Goal: Find specific page/section: Find specific page/section

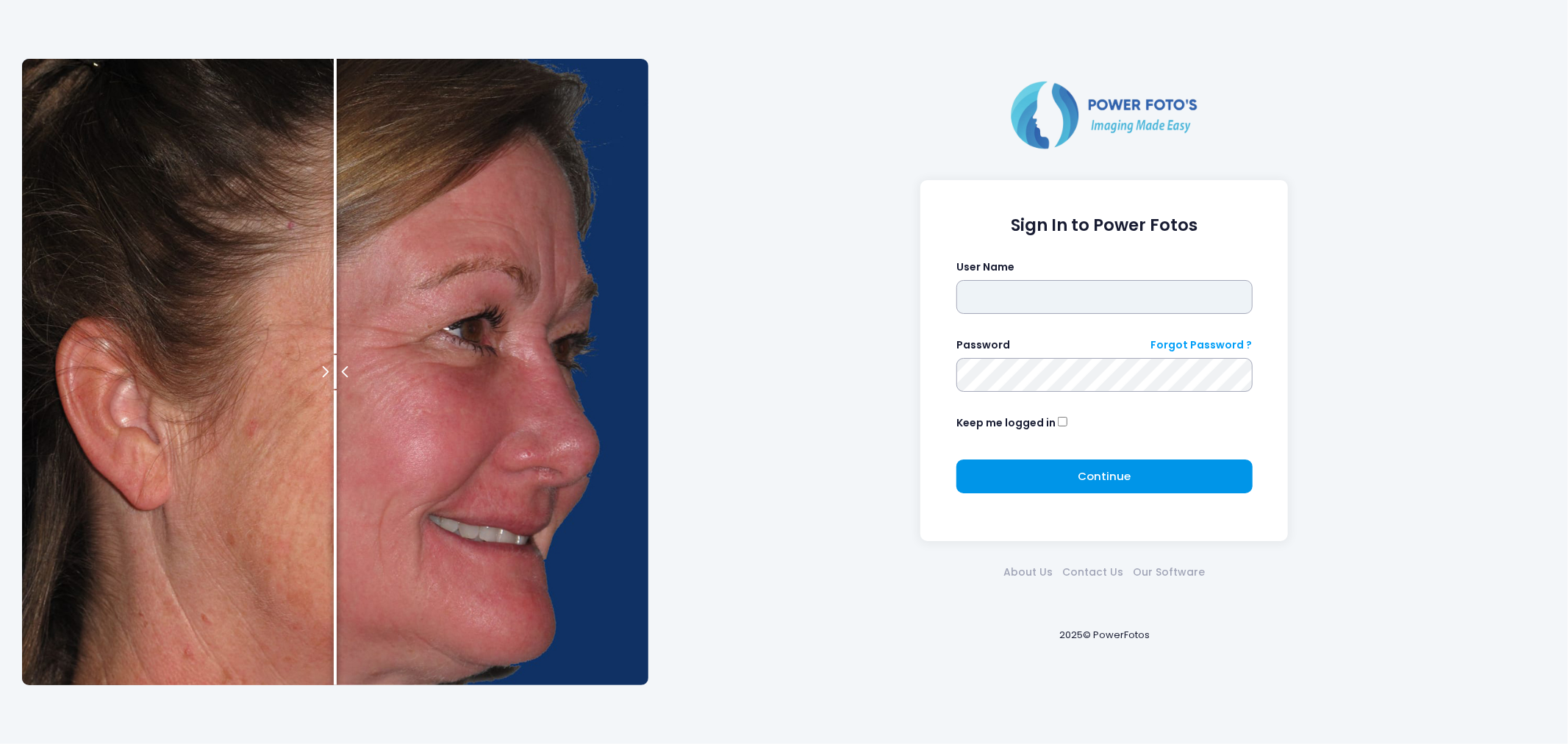
type input "*****"
click at [1105, 469] on span "Continue" at bounding box center [1104, 477] width 53 height 16
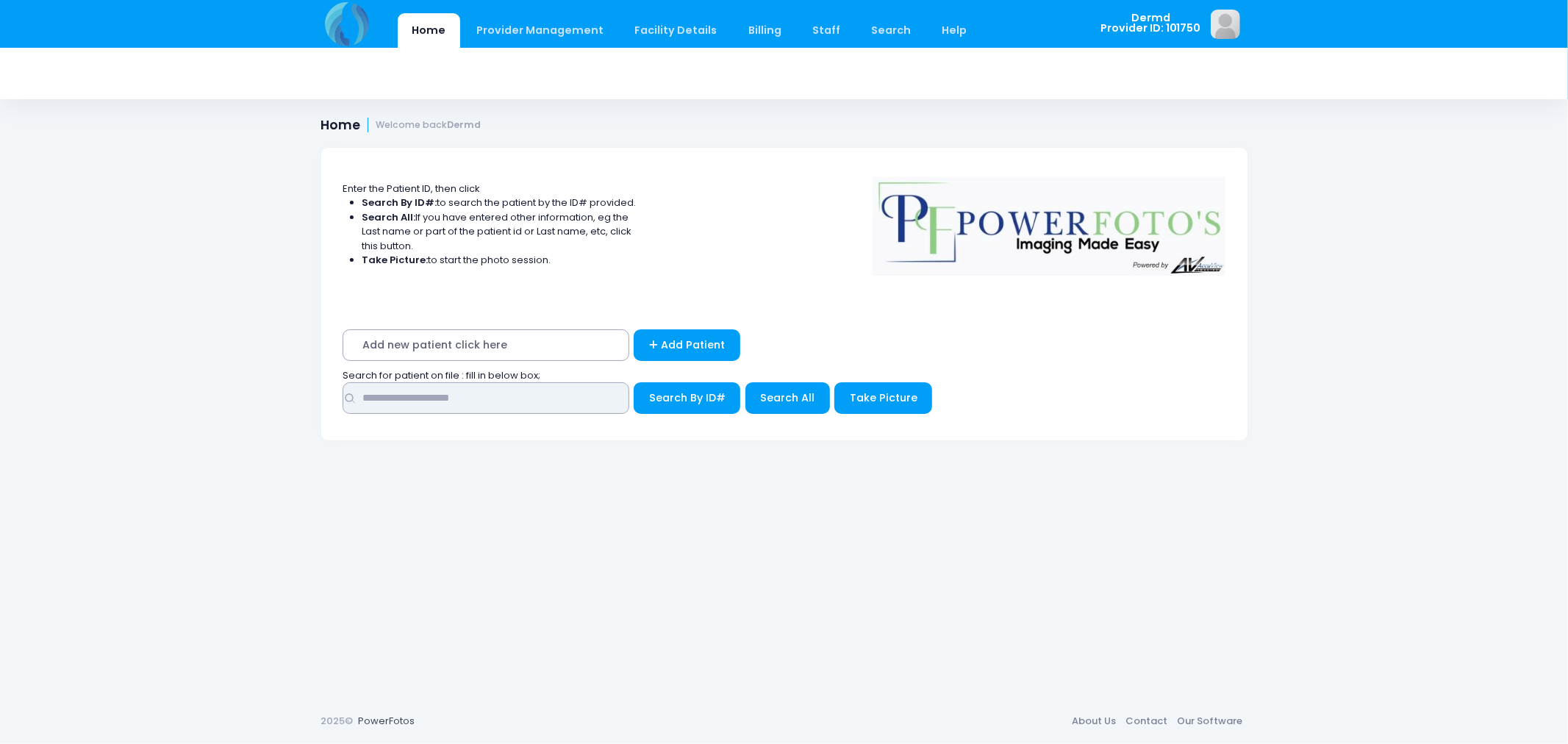
click at [564, 405] on input "text" at bounding box center [485, 398] width 286 height 32
type input "*****"
click at [806, 401] on span "Search All" at bounding box center [788, 398] width 54 height 15
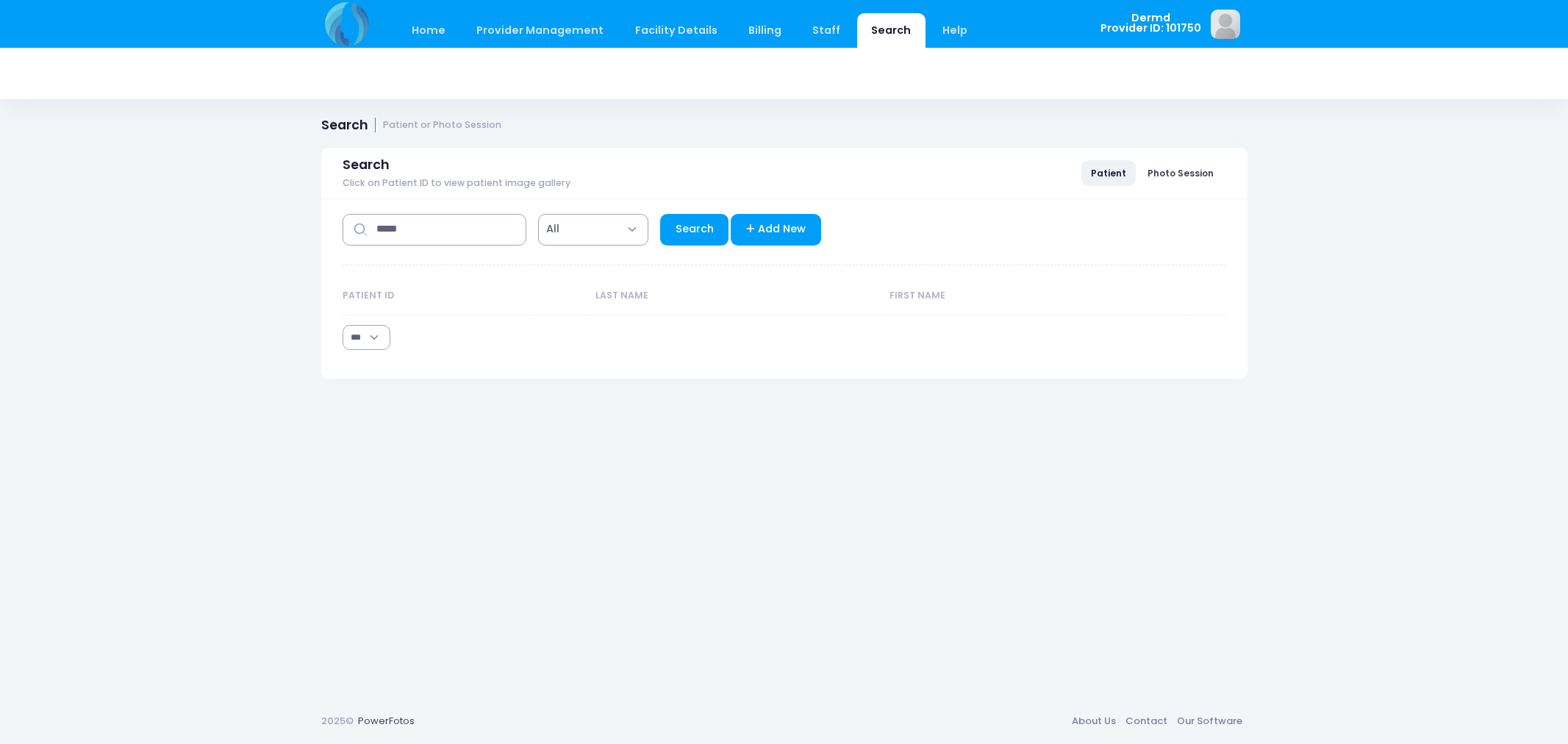
select select "***"
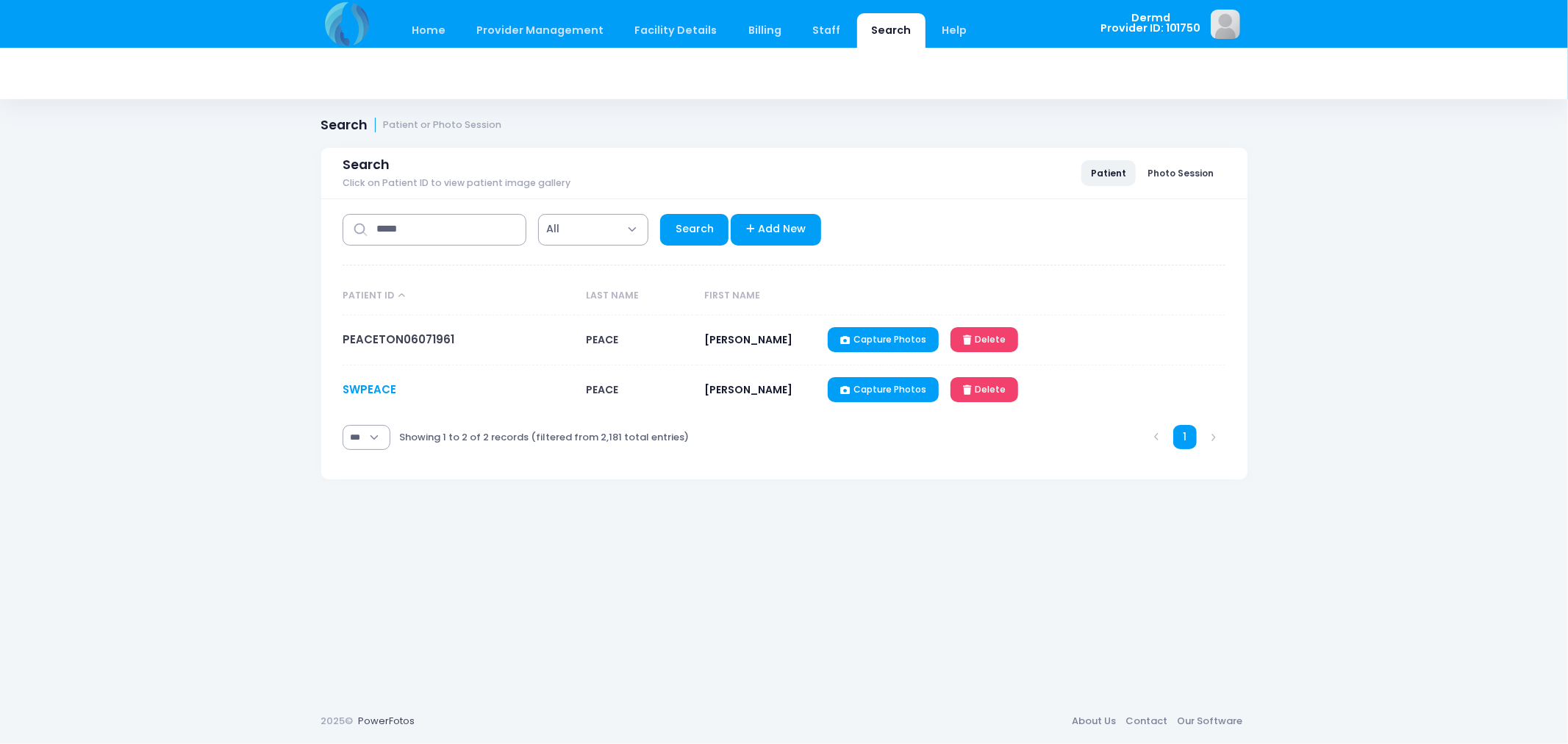
click at [368, 387] on link "SWPEACE" at bounding box center [369, 390] width 53 height 16
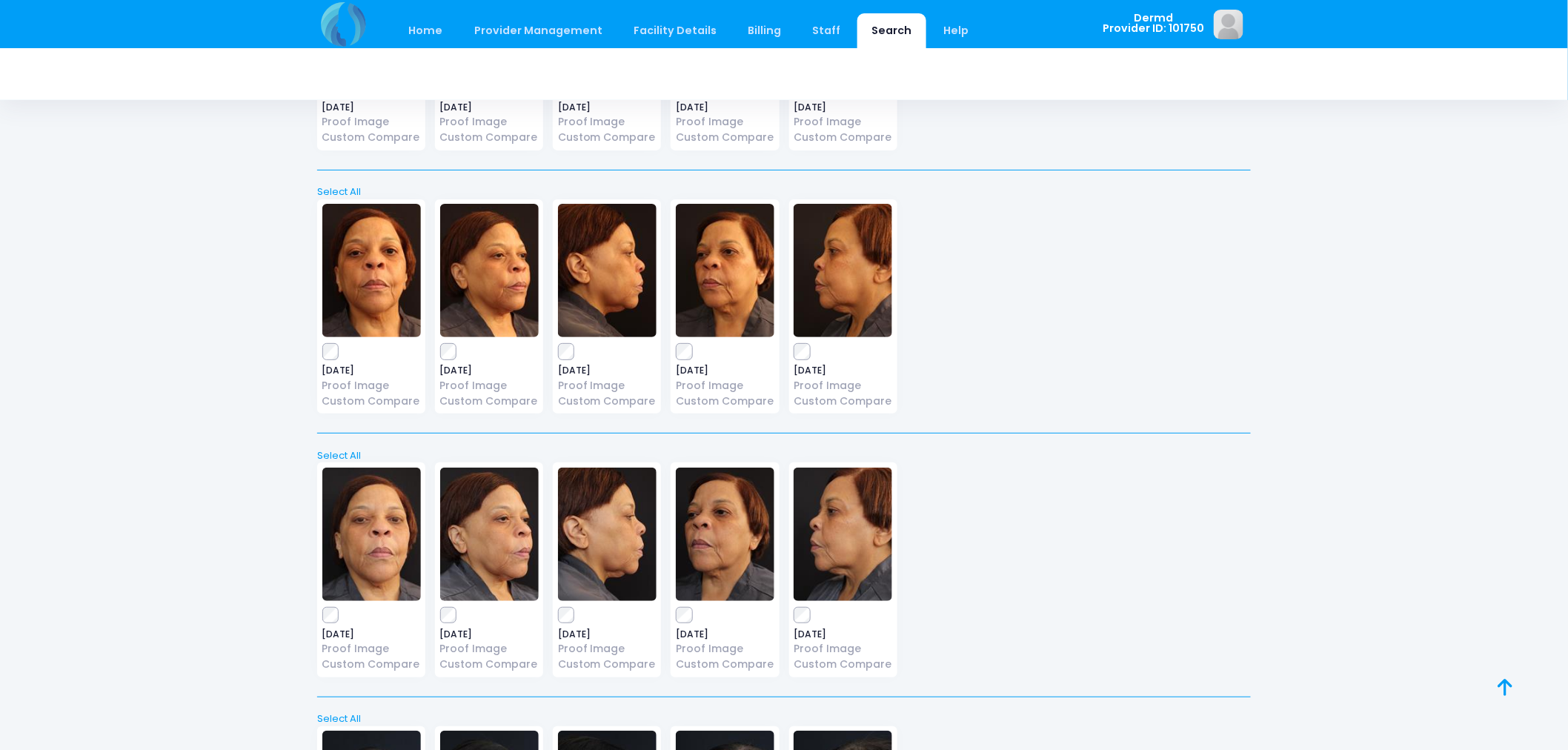
scroll to position [2642, 0]
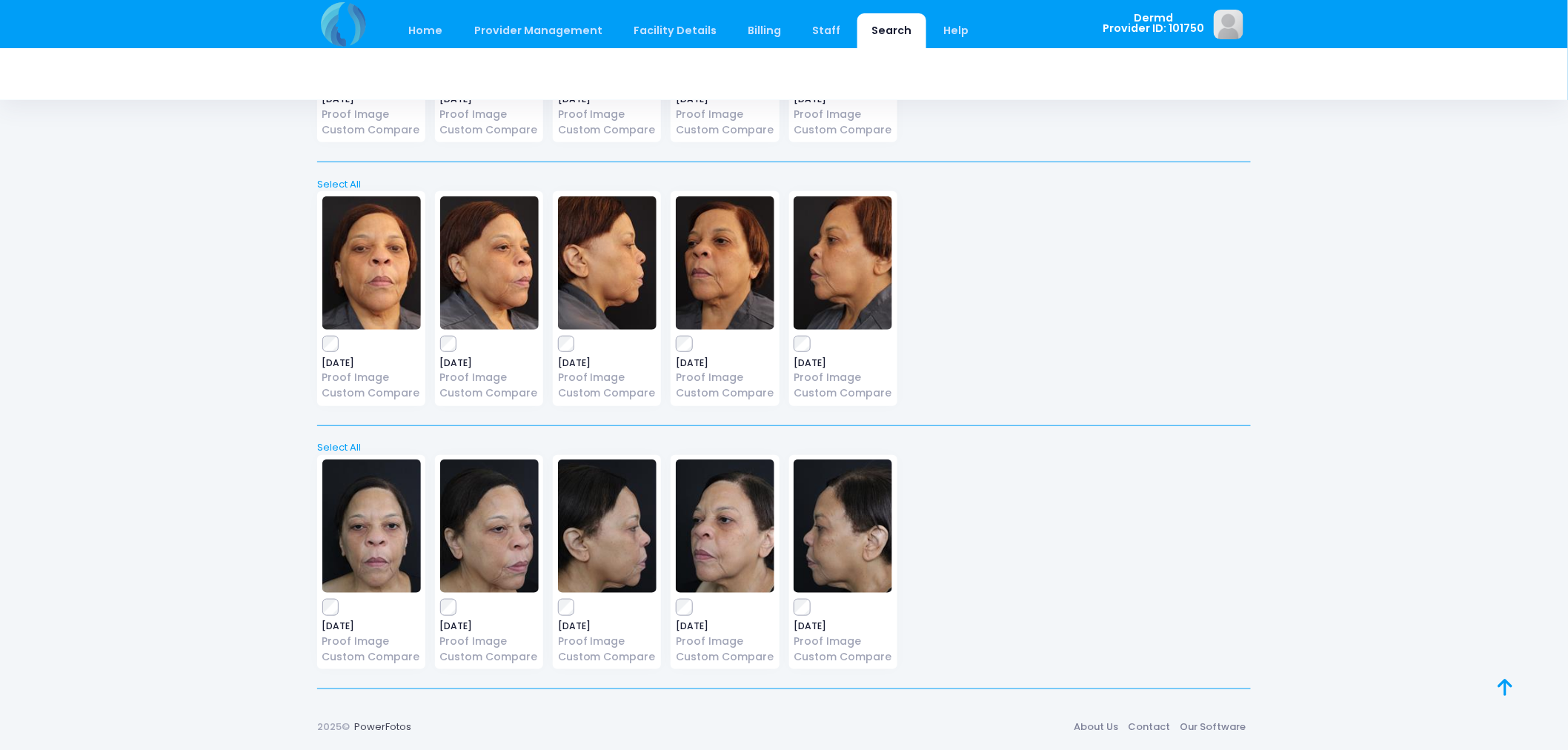
click at [495, 512] on img at bounding box center [490, 526] width 99 height 133
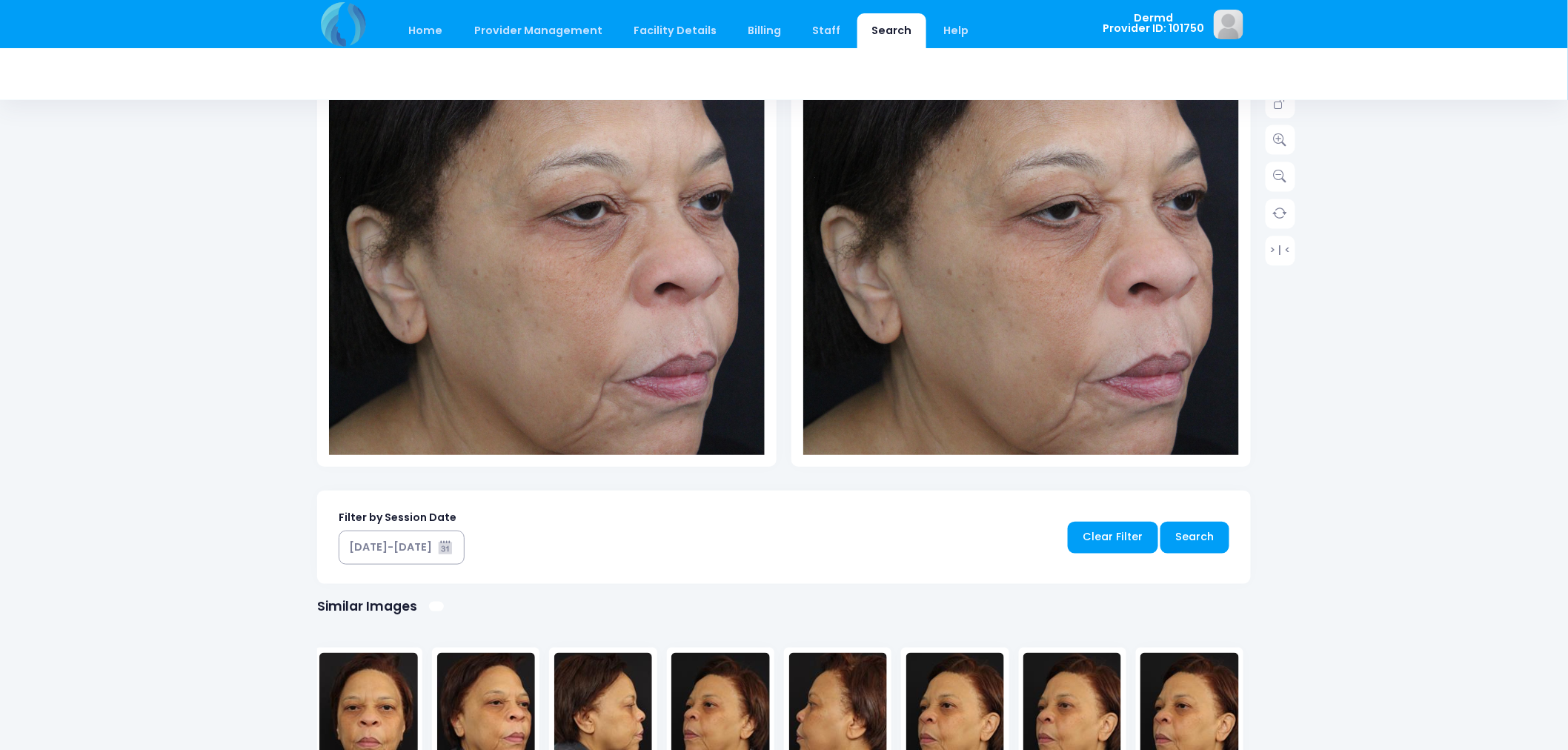
scroll to position [356, 0]
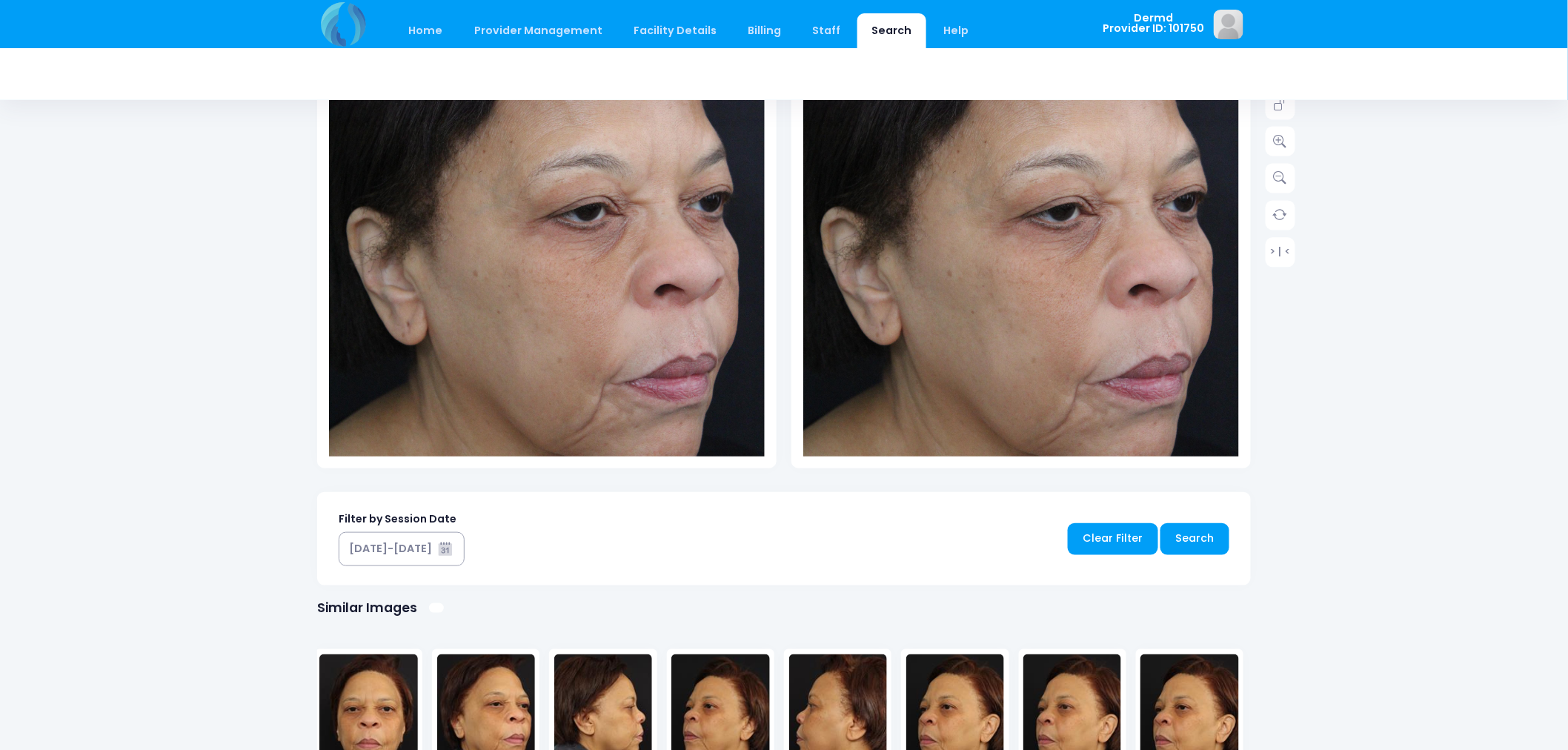
click at [934, 283] on img at bounding box center [1021, 201] width 435 height 654
click at [1271, 175] on link at bounding box center [1280, 178] width 30 height 30
click at [1349, 452] on div "Home Provider Management Provider Management Add User View Users Billing" at bounding box center [784, 345] width 1568 height 1403
click at [1269, 179] on link at bounding box center [1280, 178] width 30 height 30
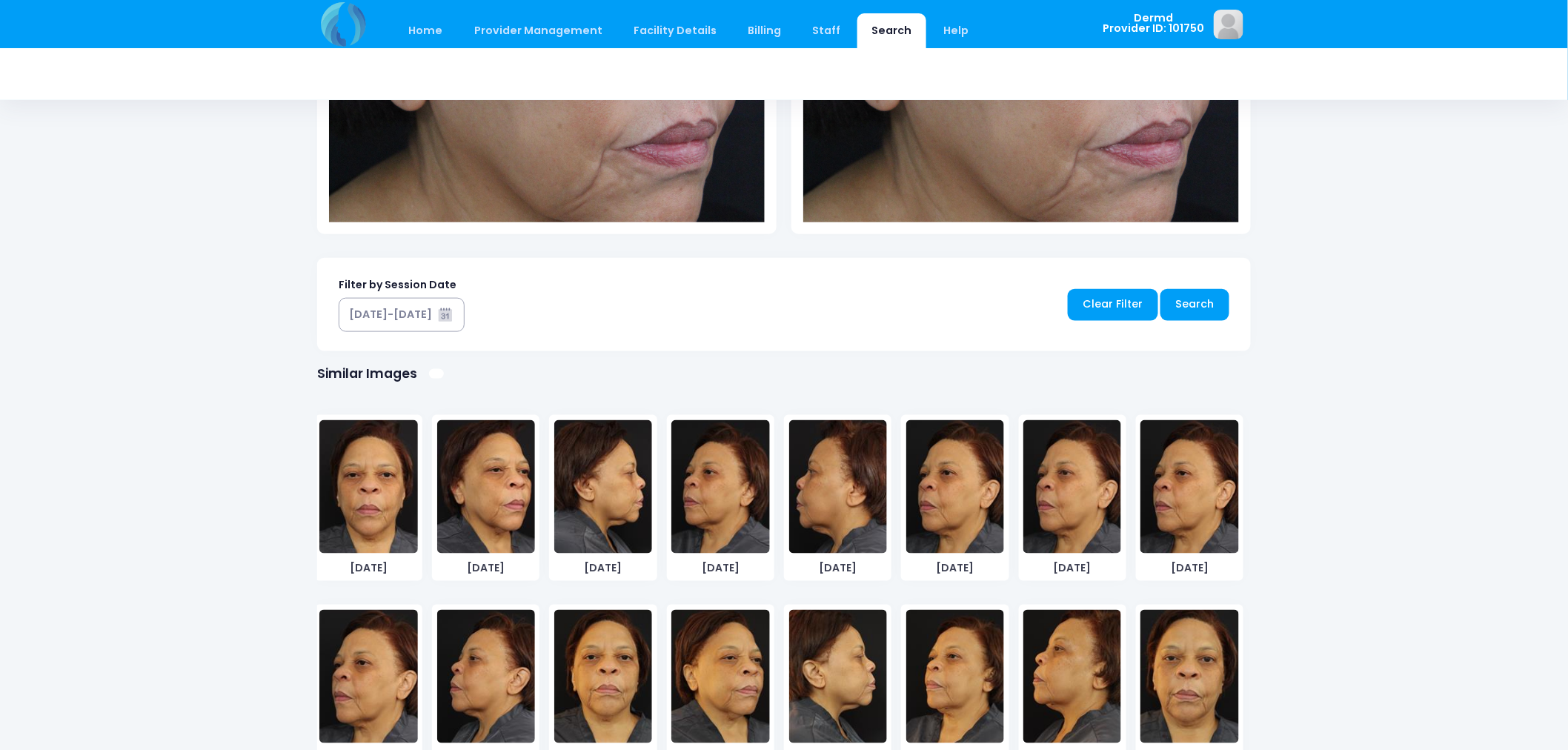
scroll to position [0, 0]
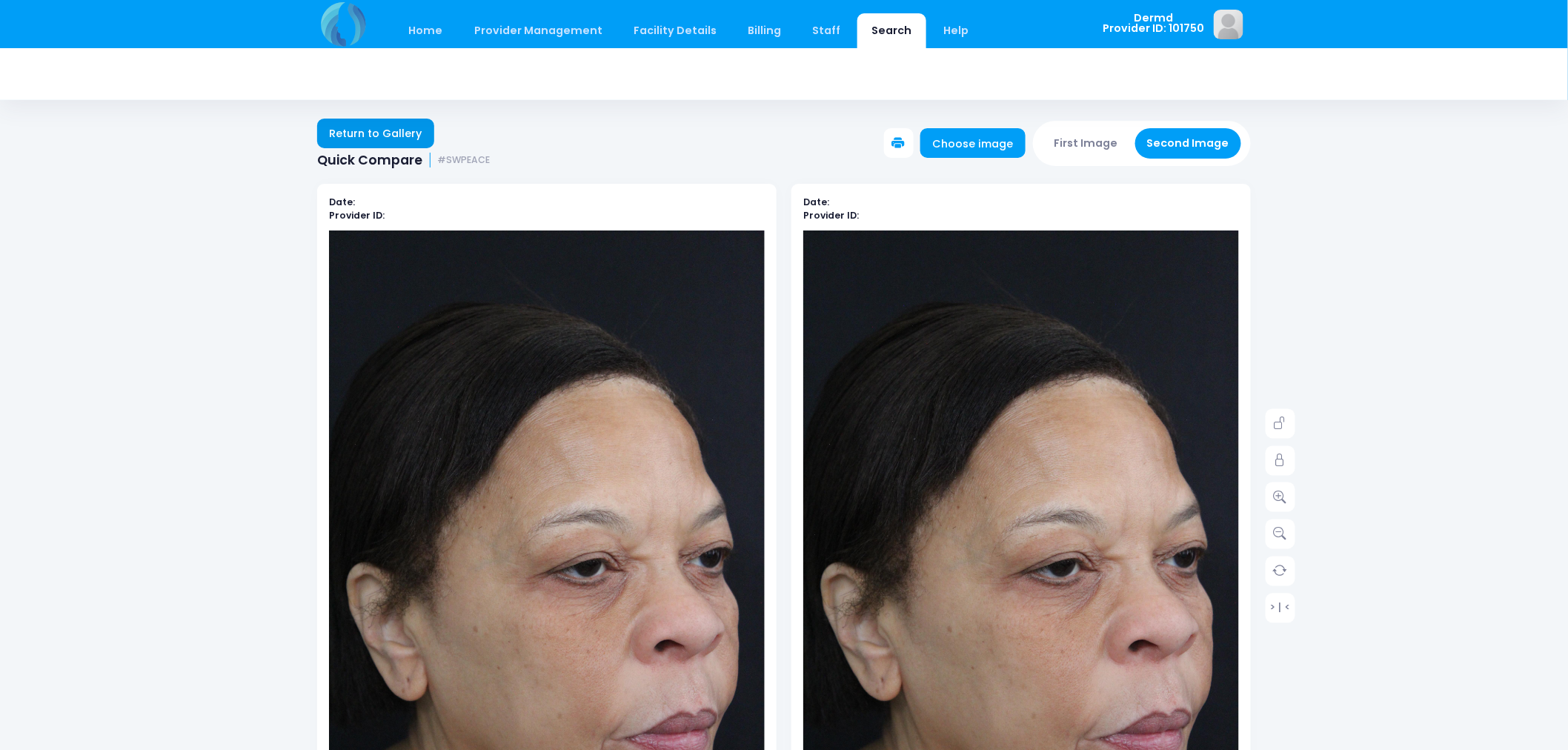
click at [396, 124] on link "Return to Gallery" at bounding box center [375, 133] width 117 height 30
click at [379, 129] on link "Return to Gallery" at bounding box center [375, 133] width 117 height 30
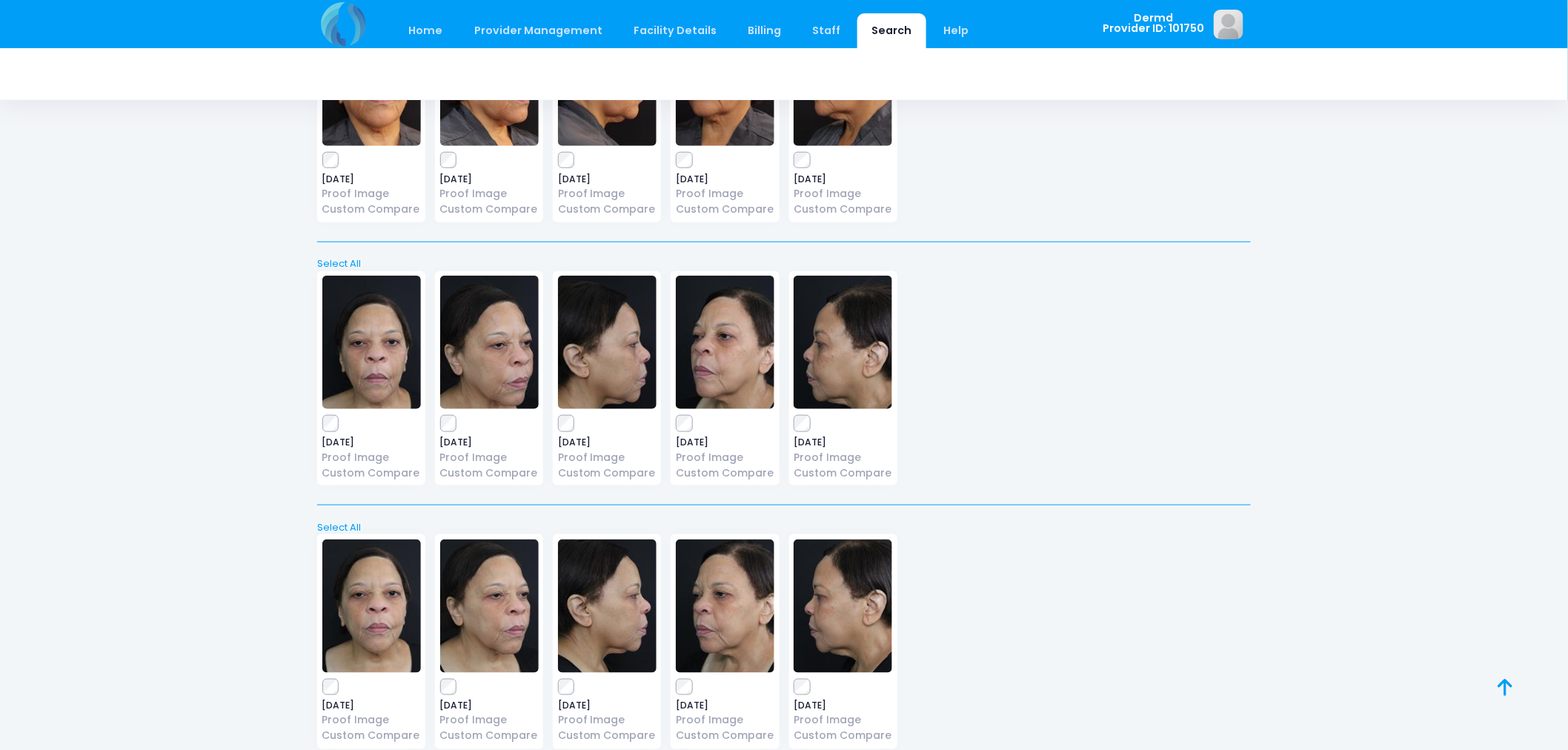
scroll to position [2906, 0]
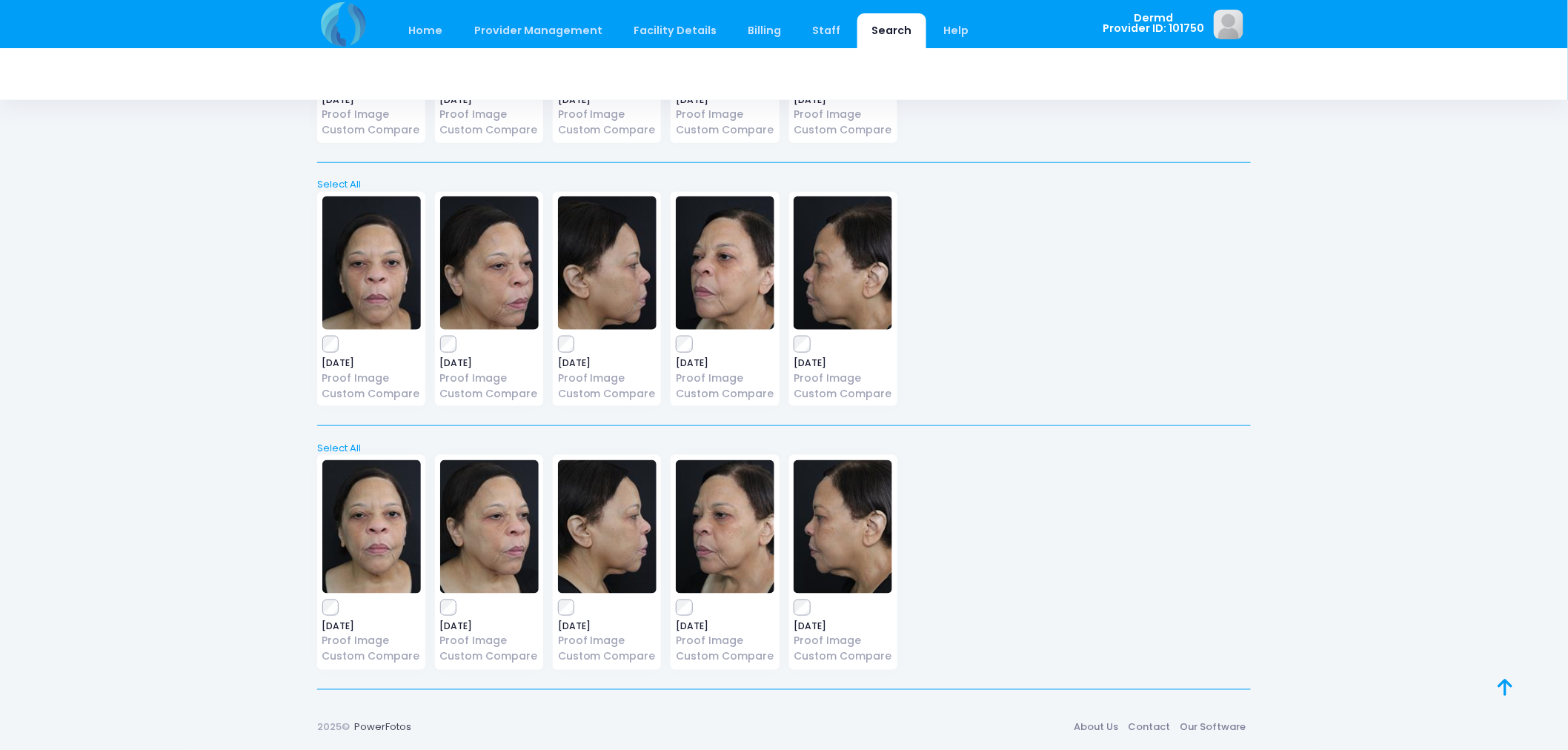
click at [857, 32] on link "Search" at bounding box center [892, 30] width 69 height 34
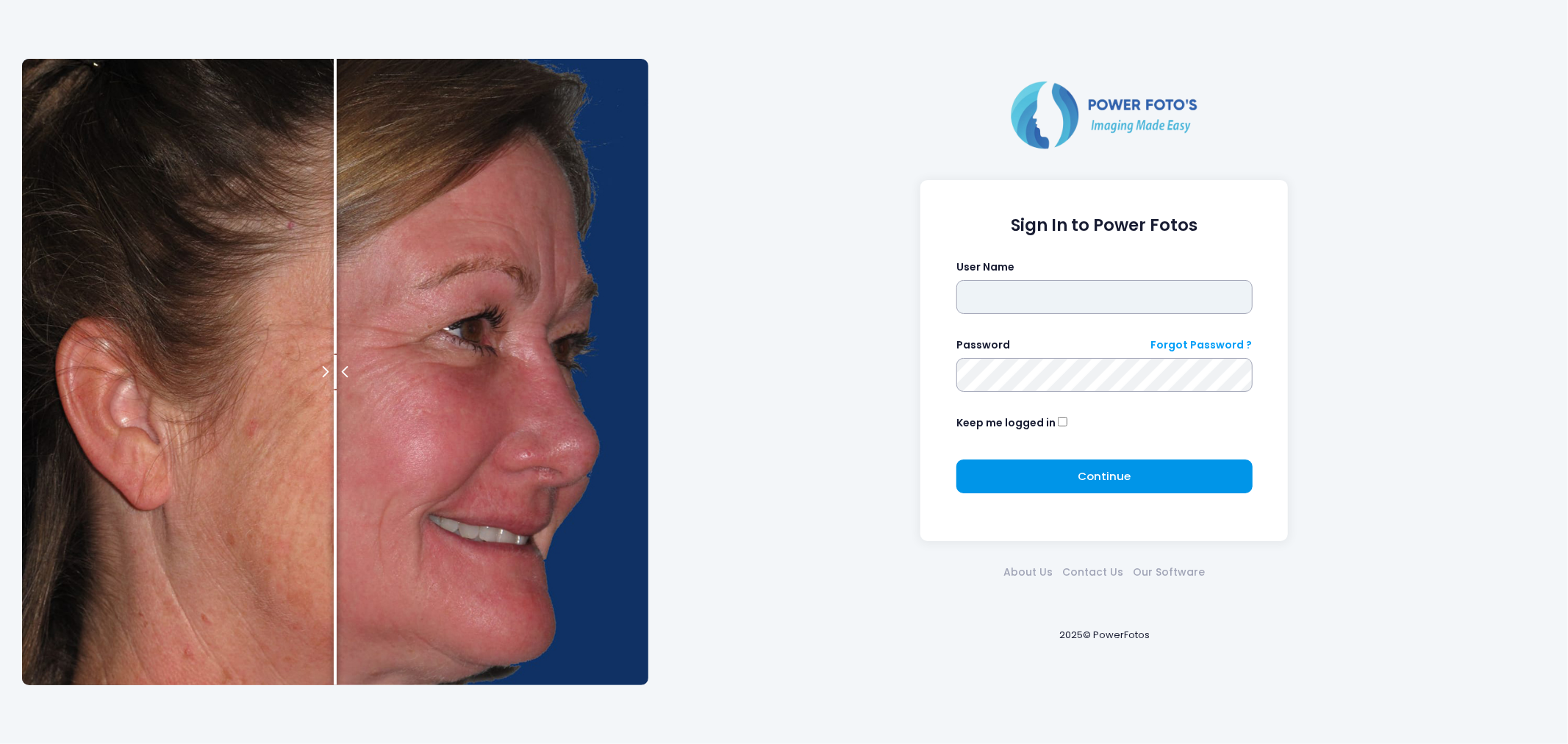
type input "*****"
click at [1075, 469] on button "Continue Please wait..." at bounding box center [1105, 477] width 296 height 34
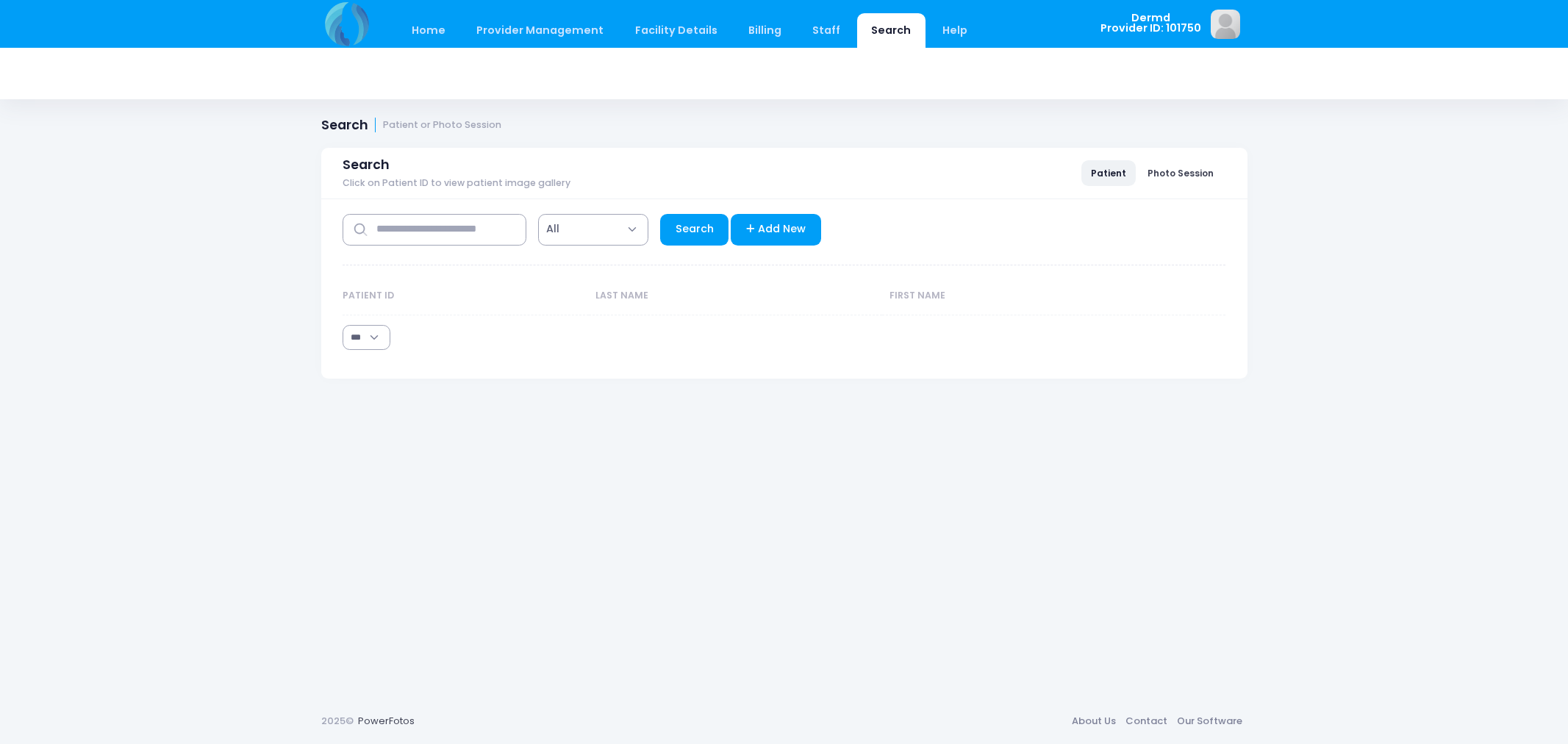
select select "***"
click at [488, 237] on input "text" at bounding box center [434, 230] width 184 height 32
type input "*****"
click at [679, 230] on link "Search" at bounding box center [695, 230] width 68 height 32
select select "***"
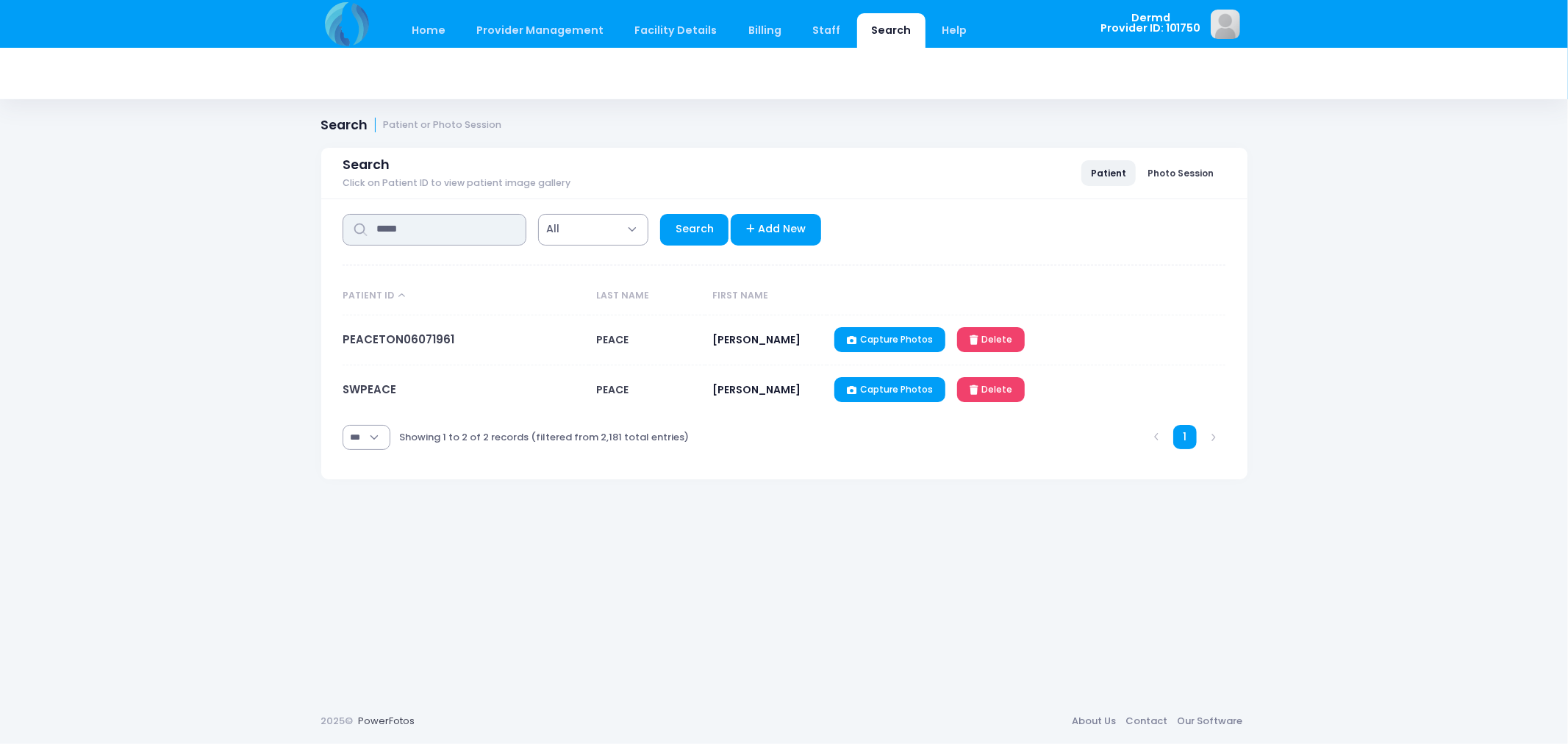
click at [413, 233] on input "*****" at bounding box center [434, 230] width 184 height 32
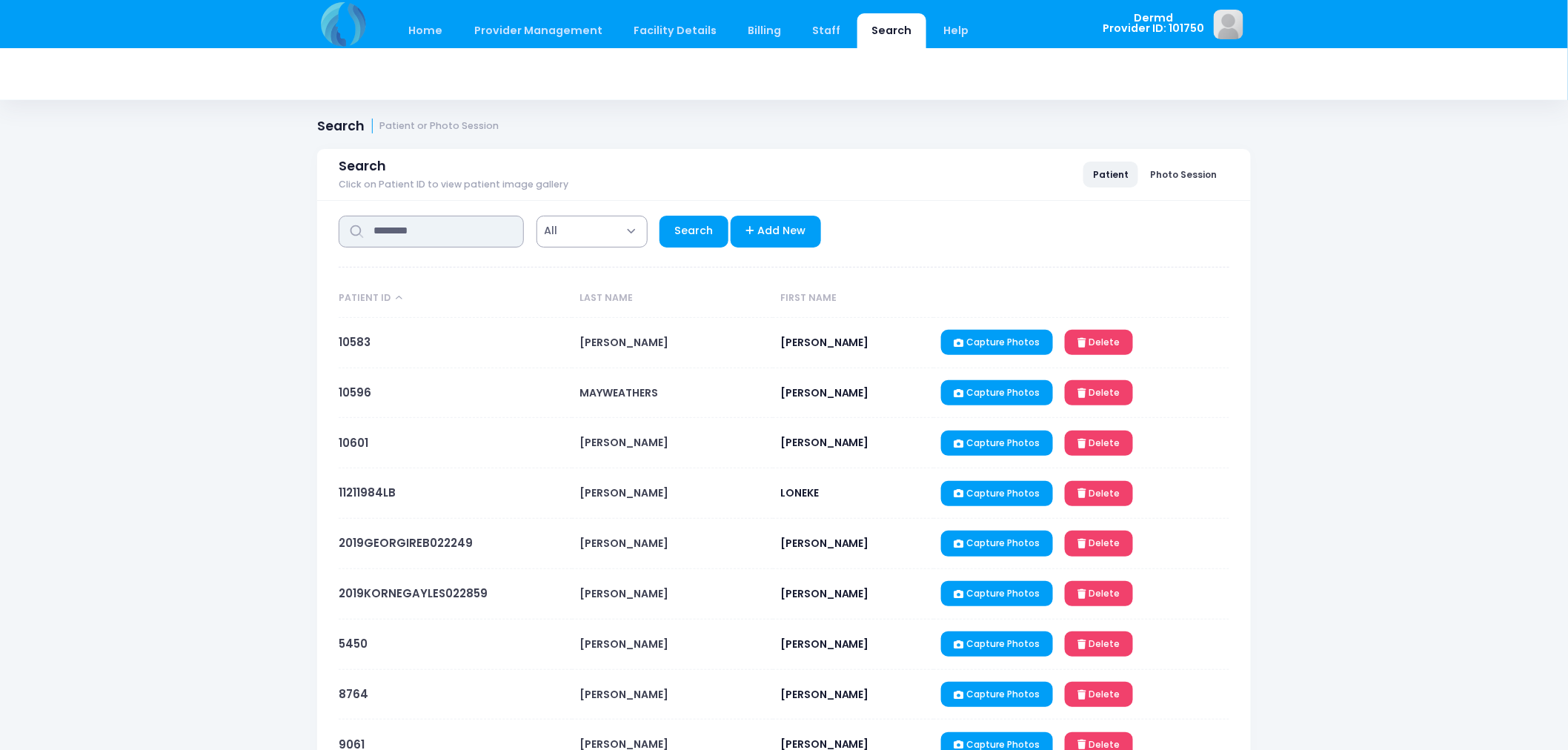
type input "********"
click at [686, 230] on link "Search" at bounding box center [694, 231] width 69 height 32
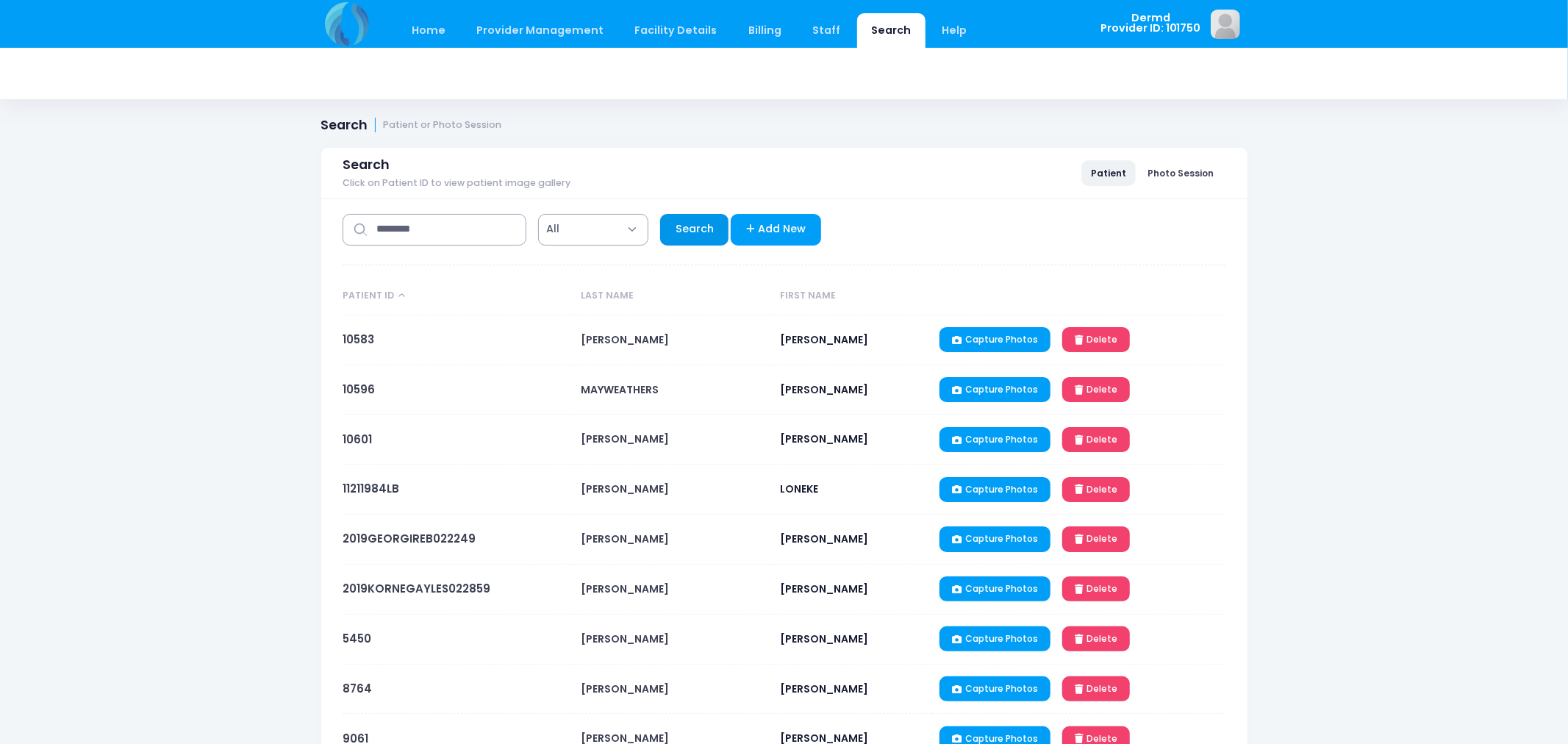
select select "***"
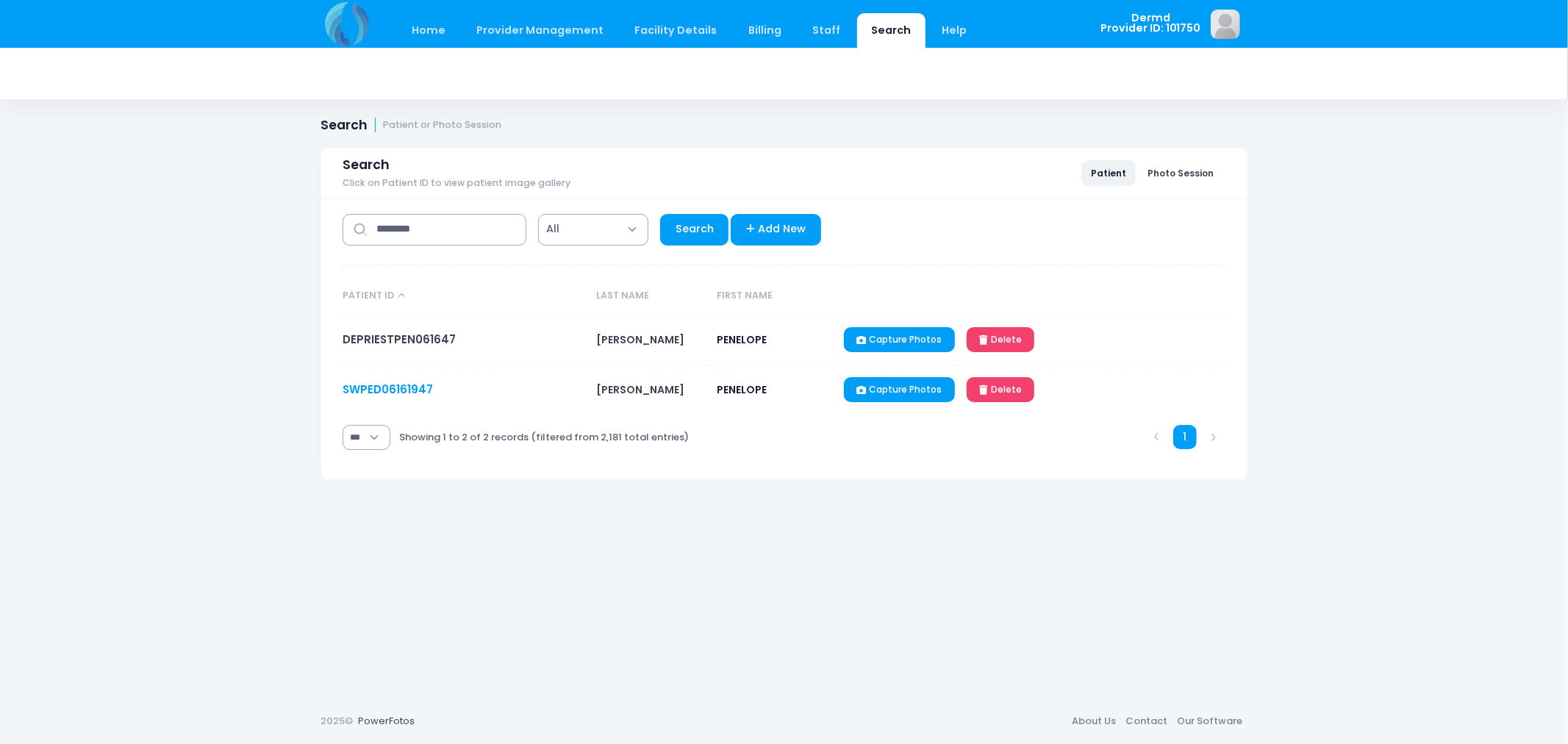
click at [409, 392] on link "SWPED06161947" at bounding box center [387, 390] width 90 height 16
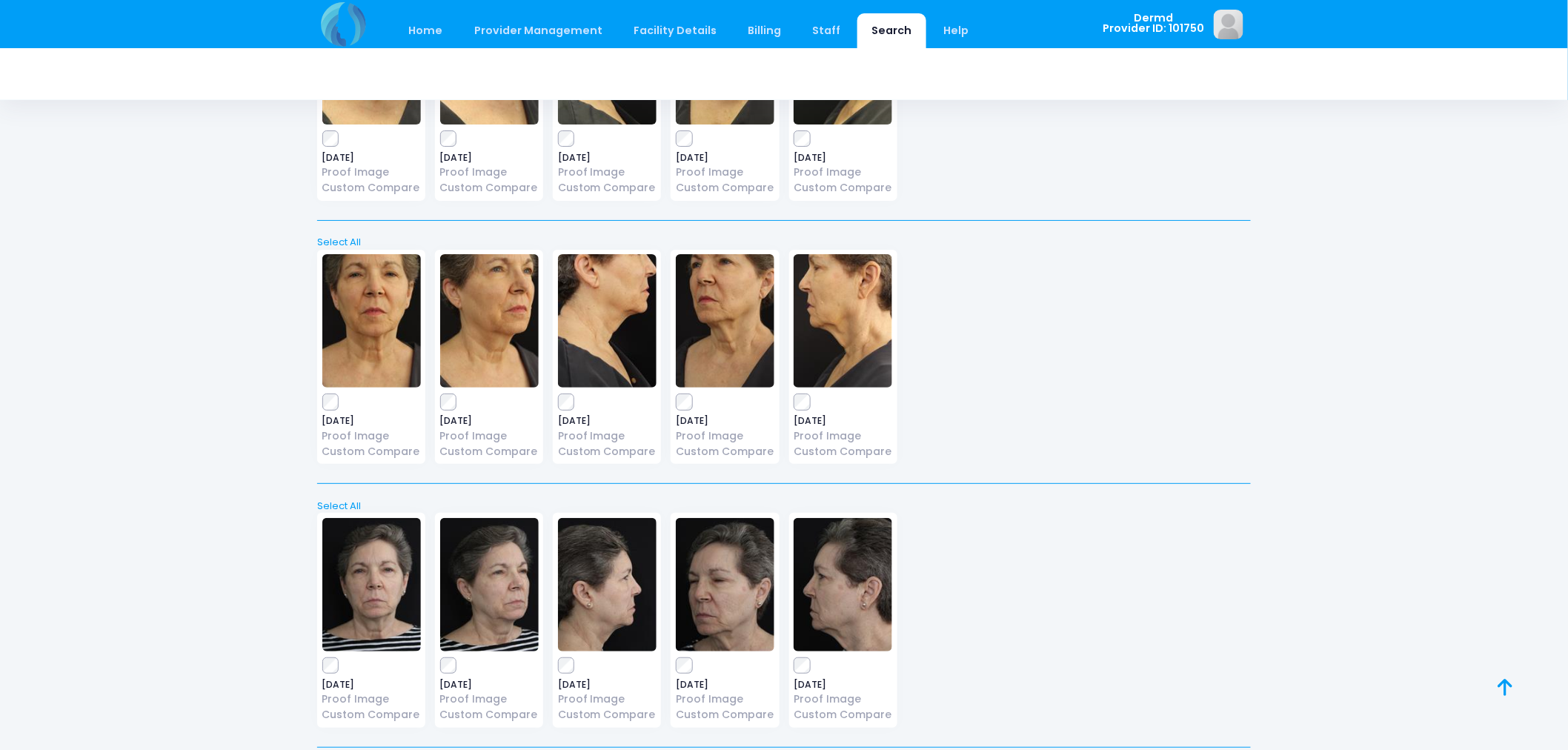
scroll to position [2378, 0]
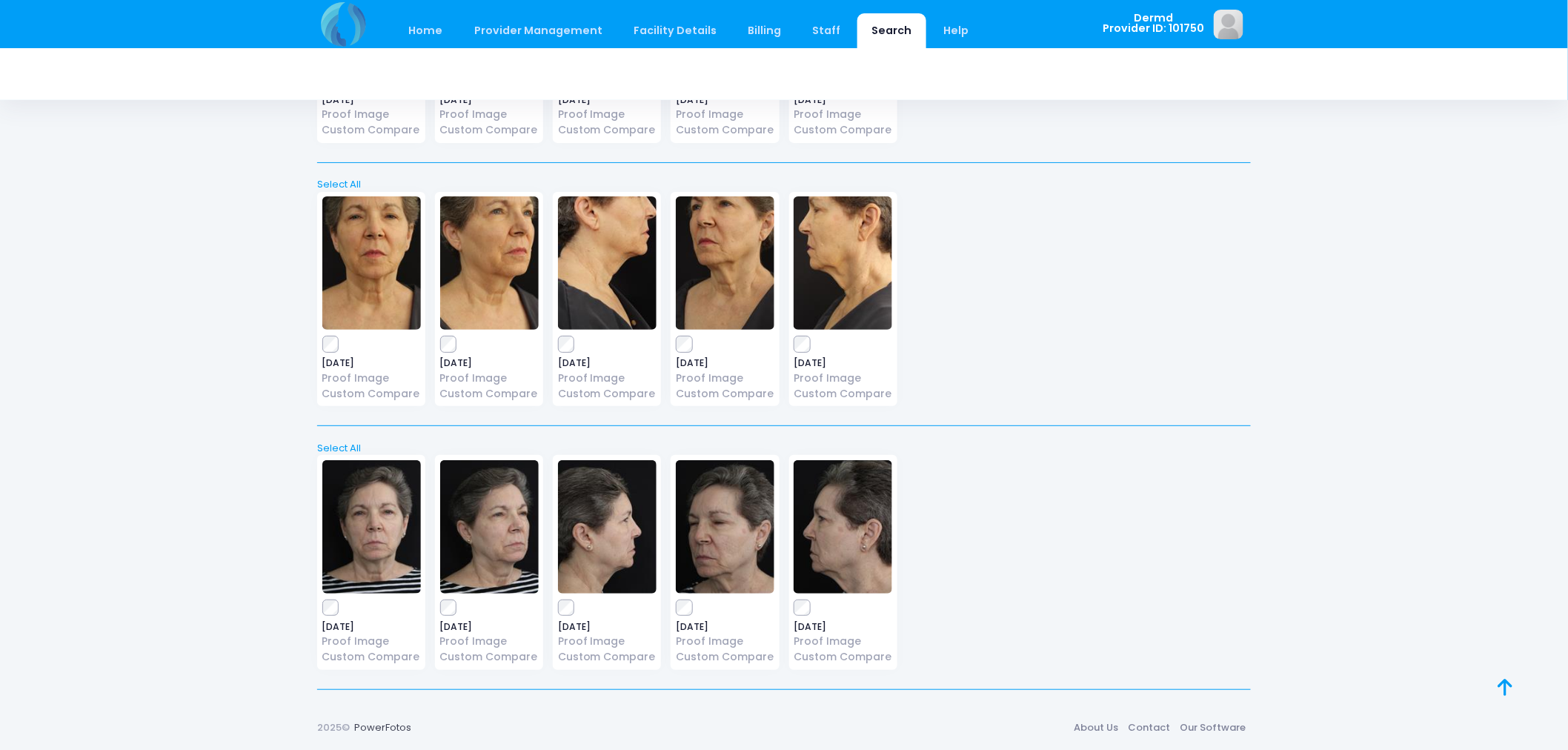
click at [389, 551] on img at bounding box center [372, 527] width 99 height 133
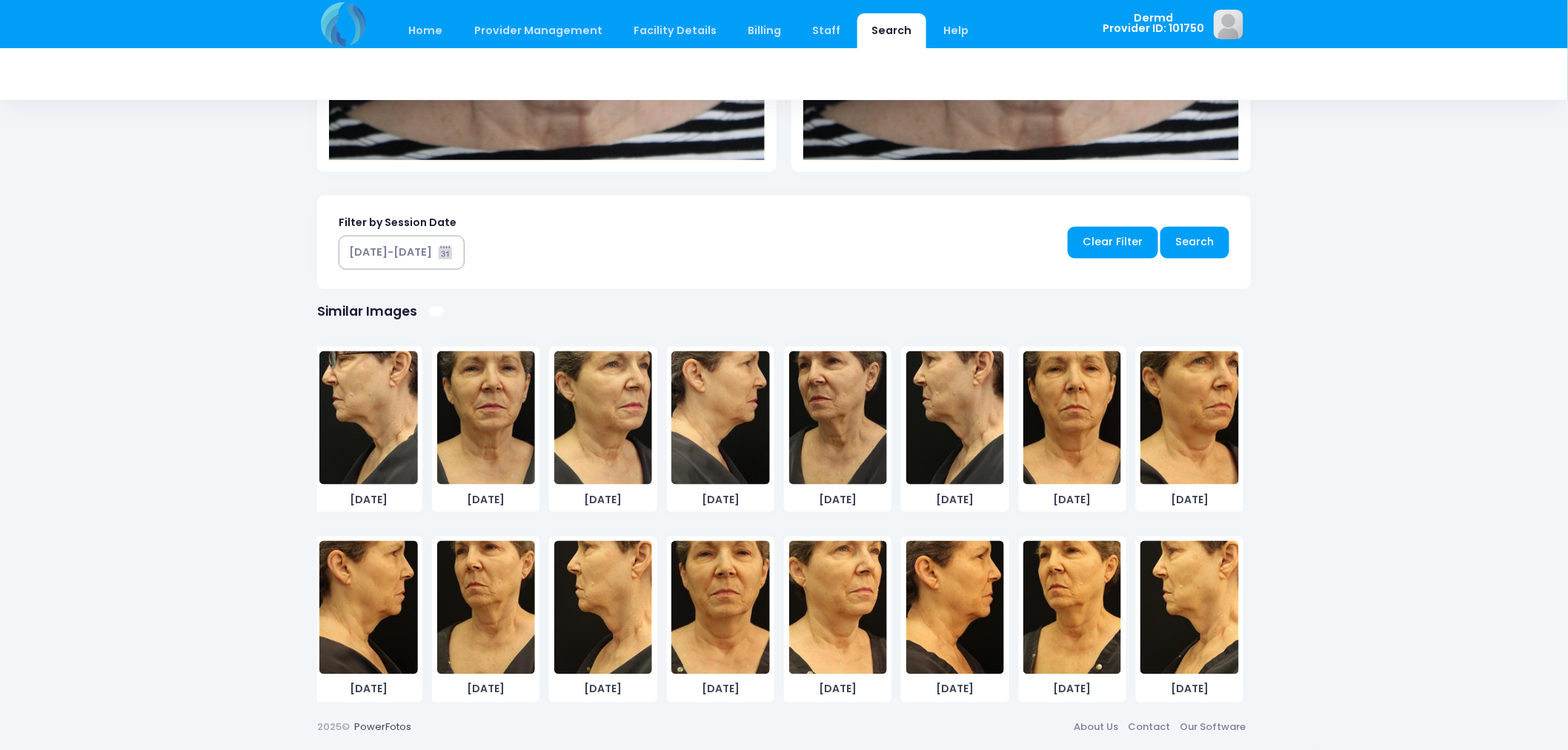
scroll to position [968, 0]
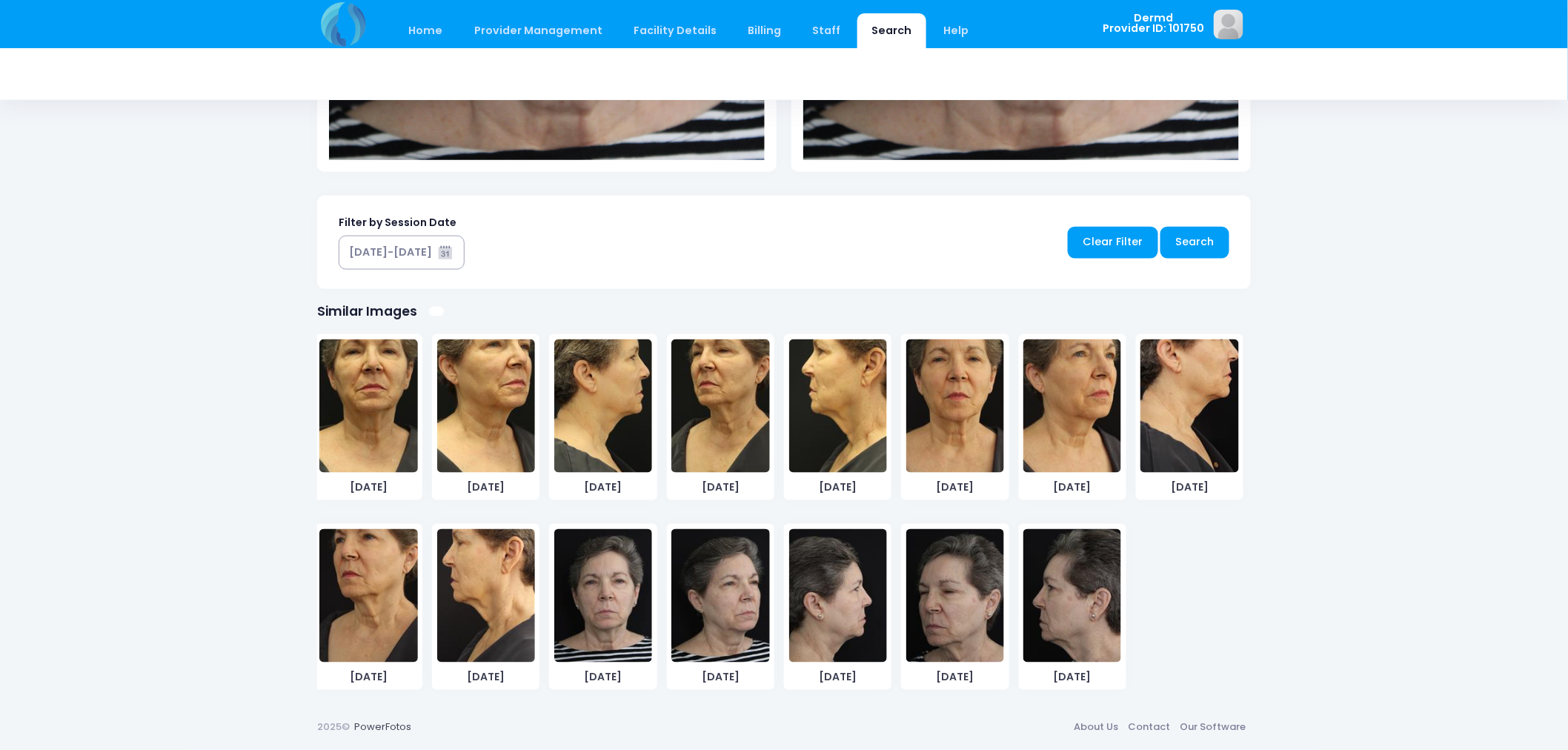
click at [719, 587] on img at bounding box center [720, 595] width 98 height 133
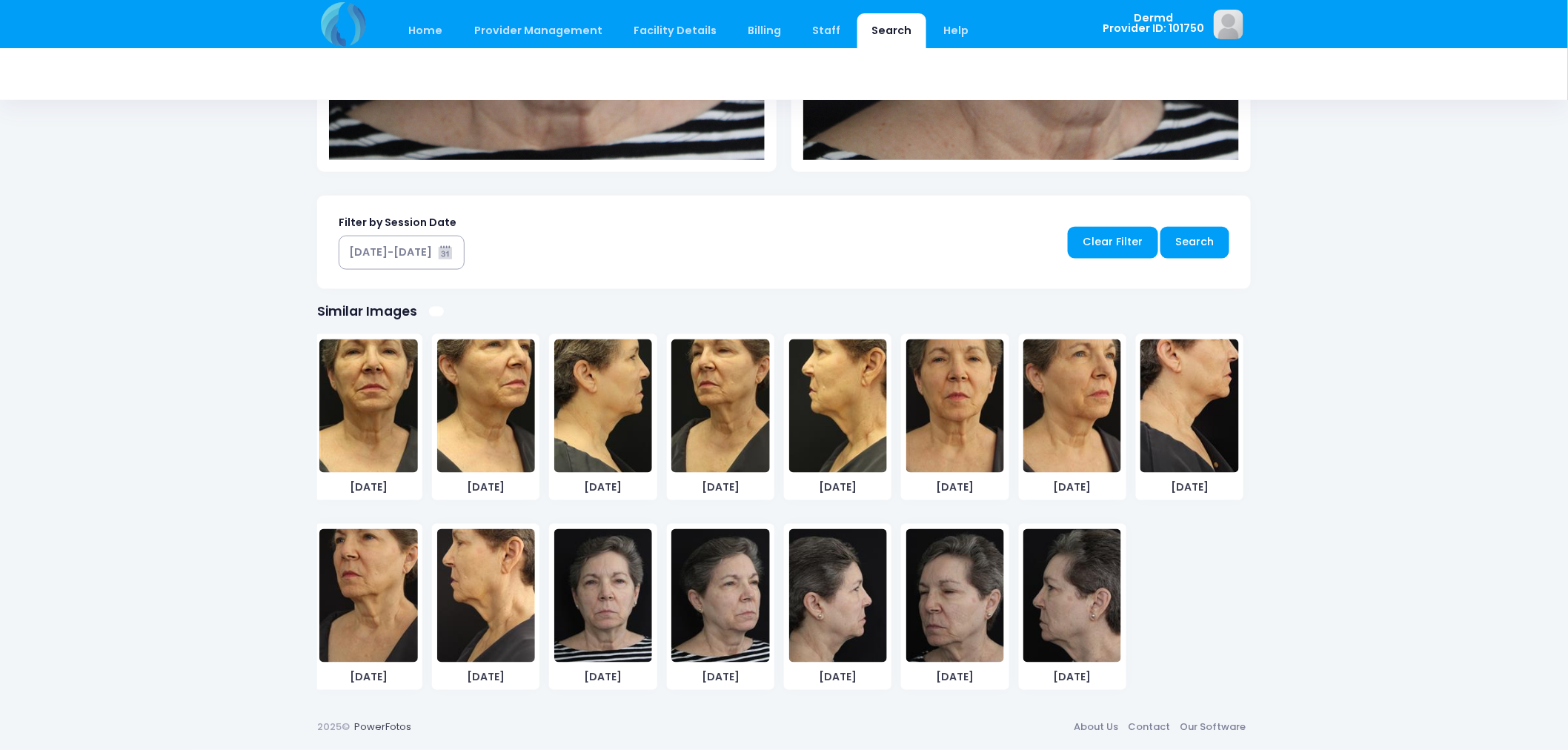
click at [820, 584] on img at bounding box center [838, 595] width 98 height 133
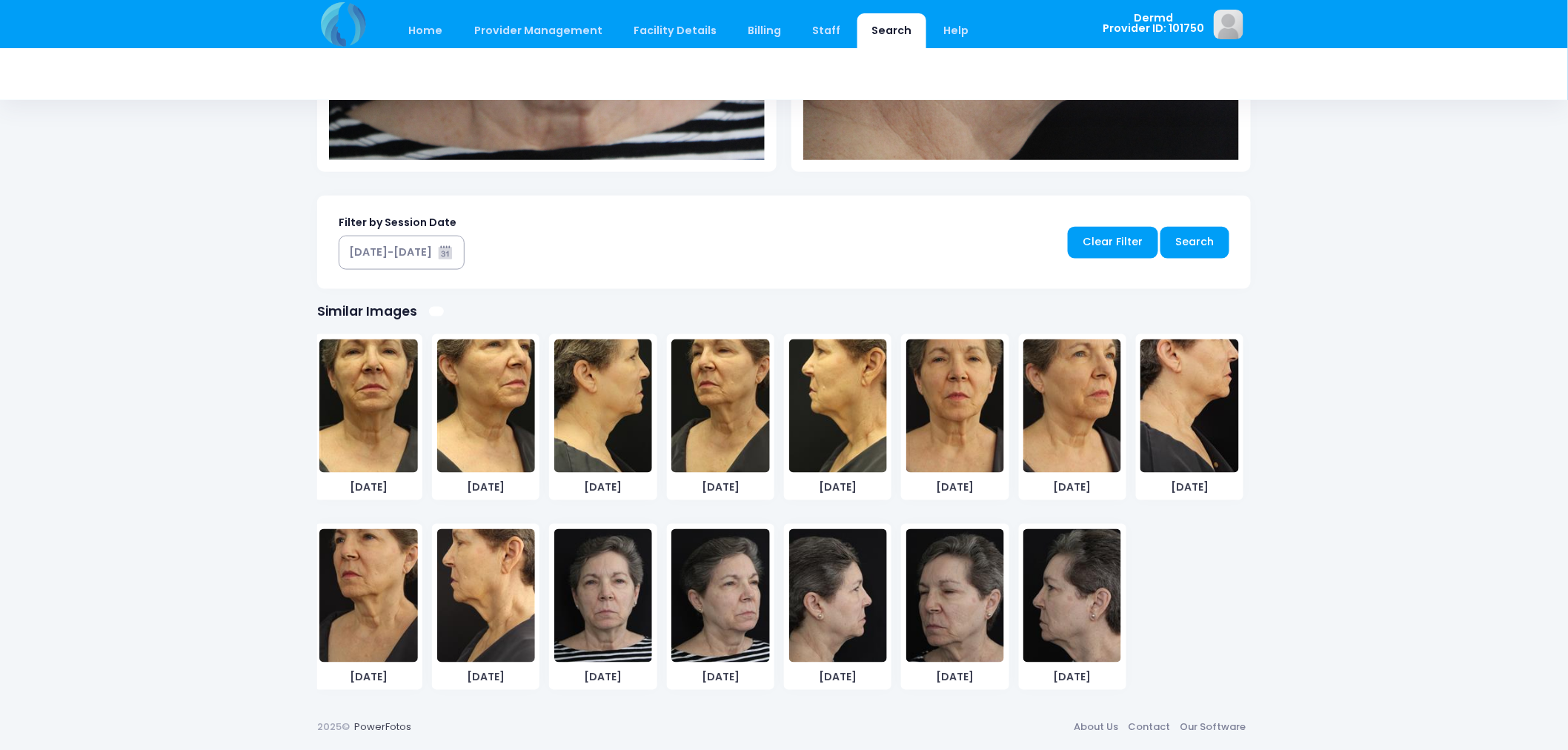
click at [920, 631] on img at bounding box center [954, 595] width 98 height 133
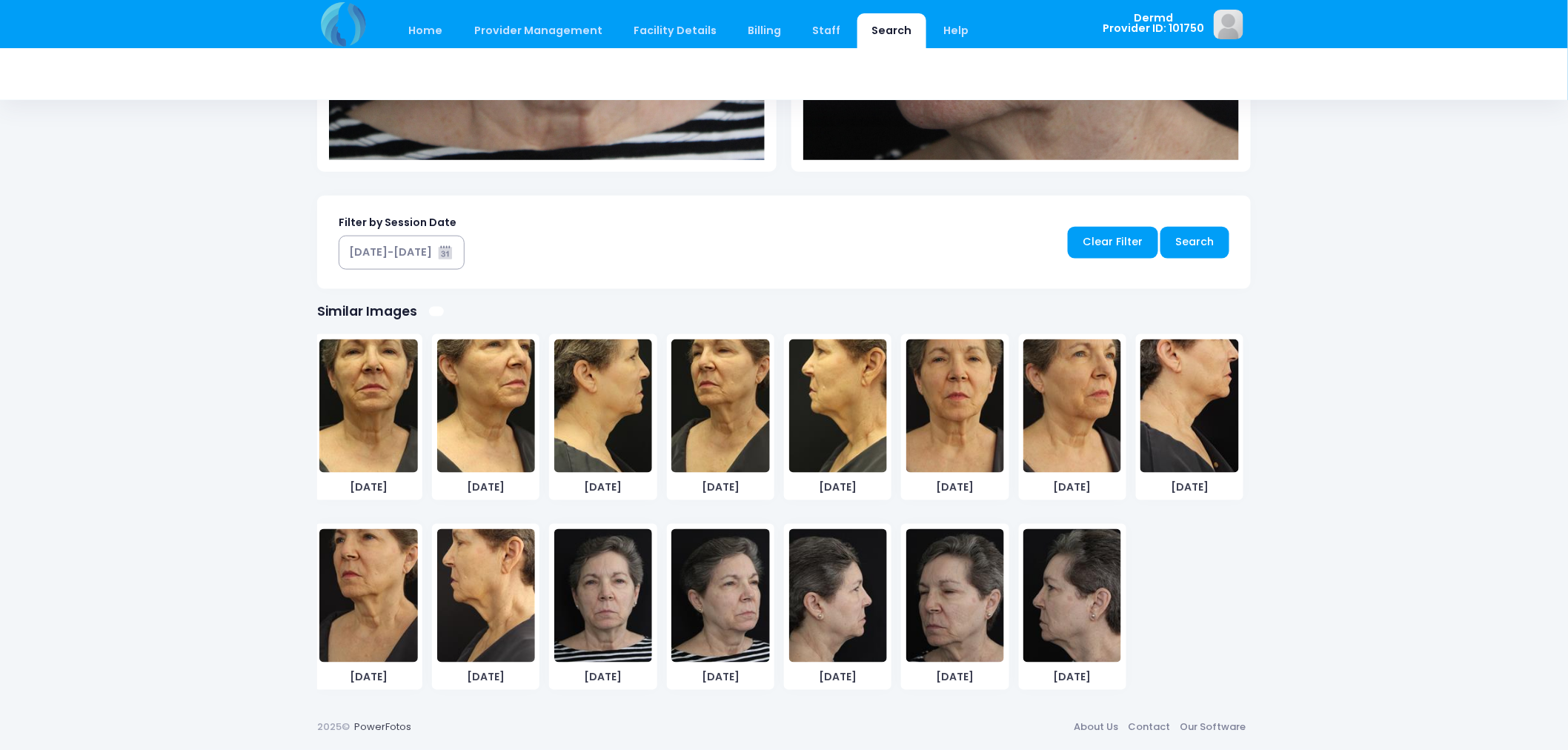
click at [1023, 613] on img at bounding box center [1072, 595] width 98 height 133
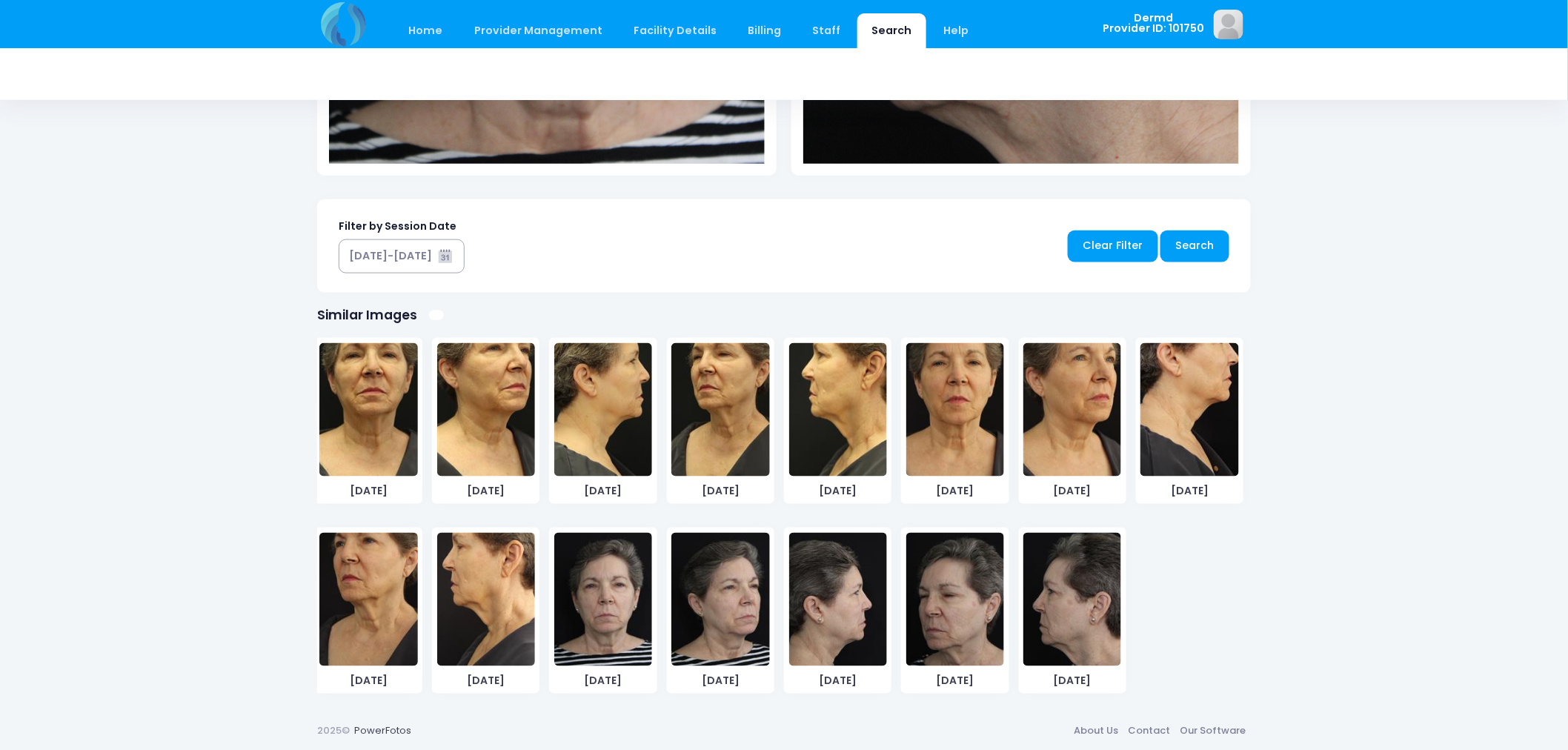
scroll to position [653, 0]
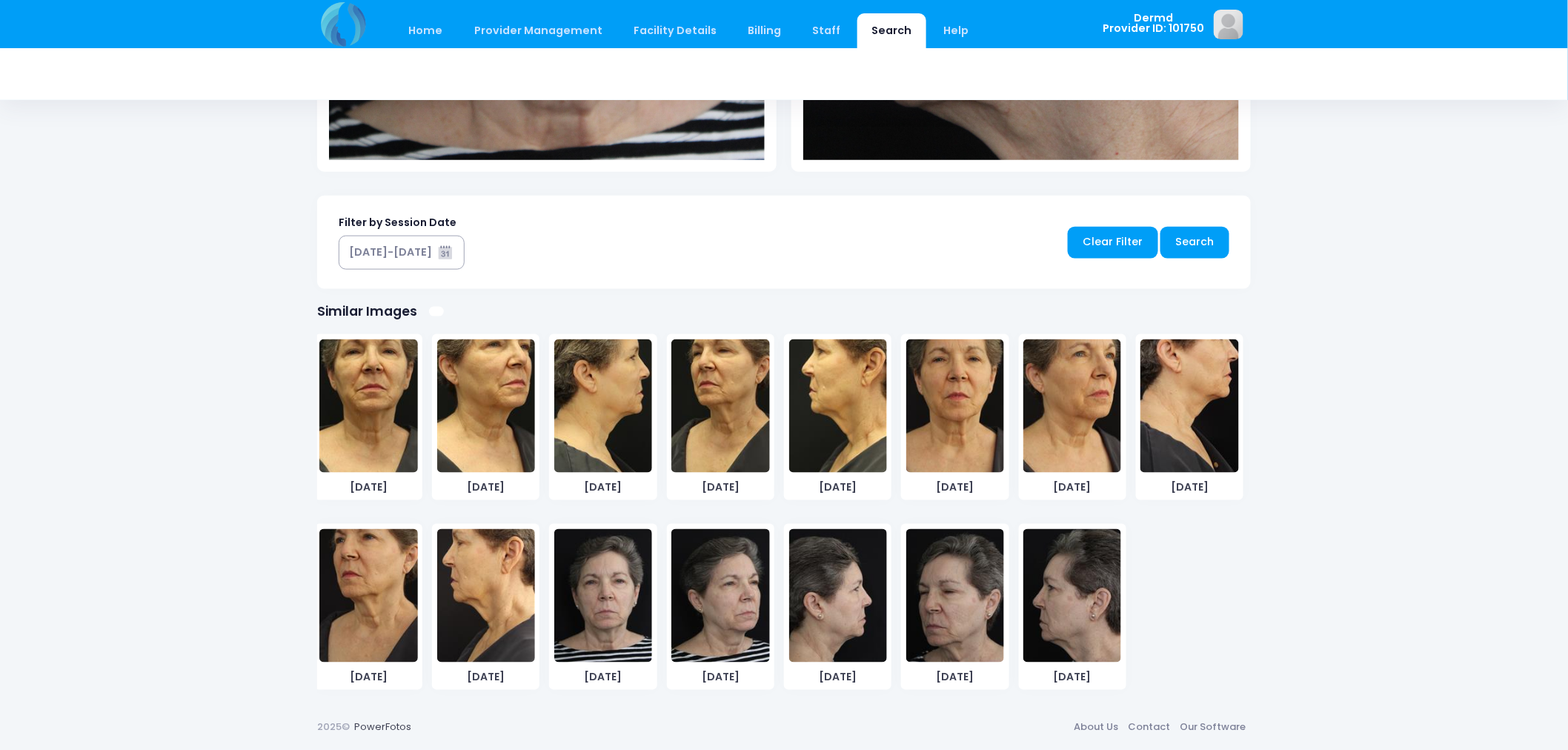
click at [842, 616] on img at bounding box center [838, 595] width 98 height 133
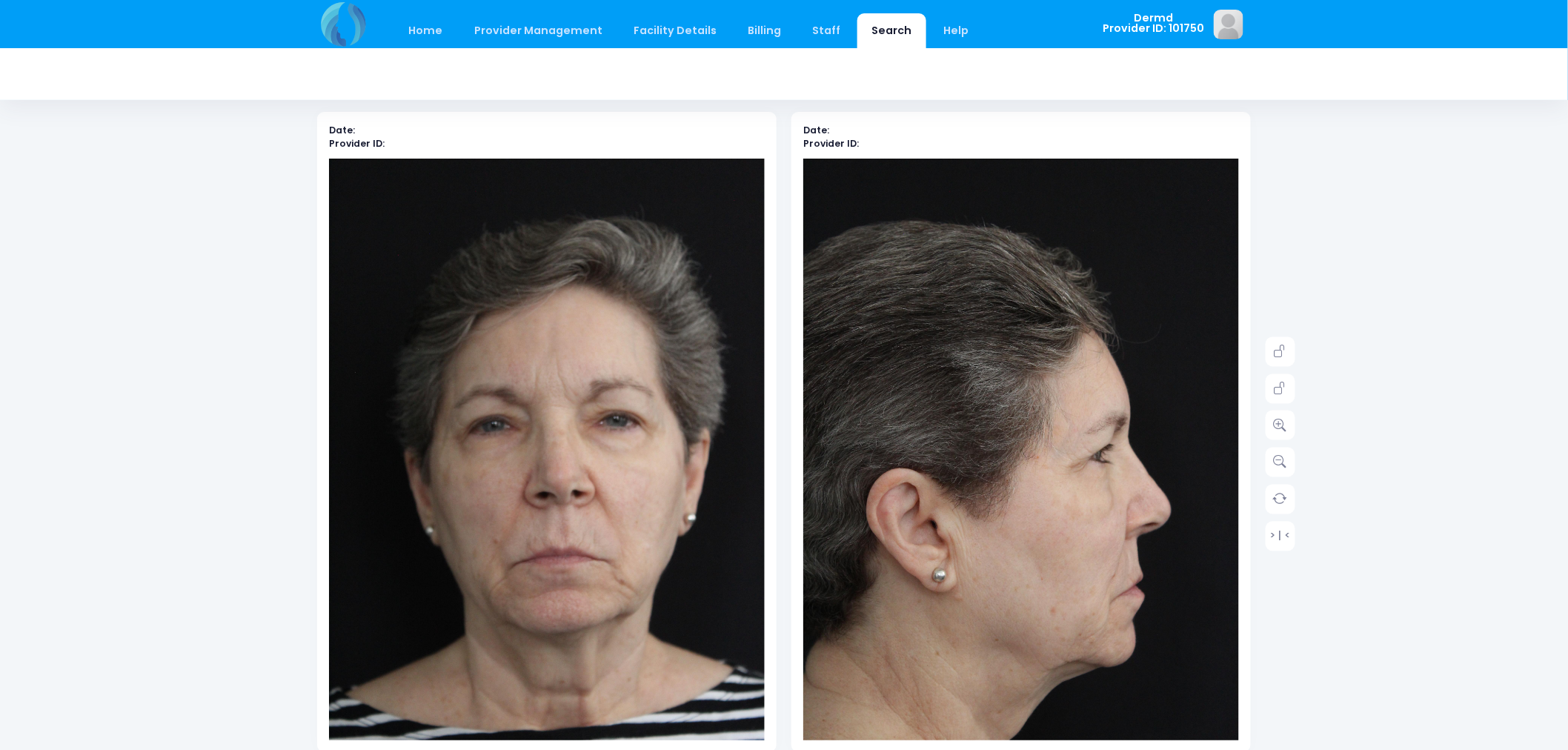
scroll to position [67, 0]
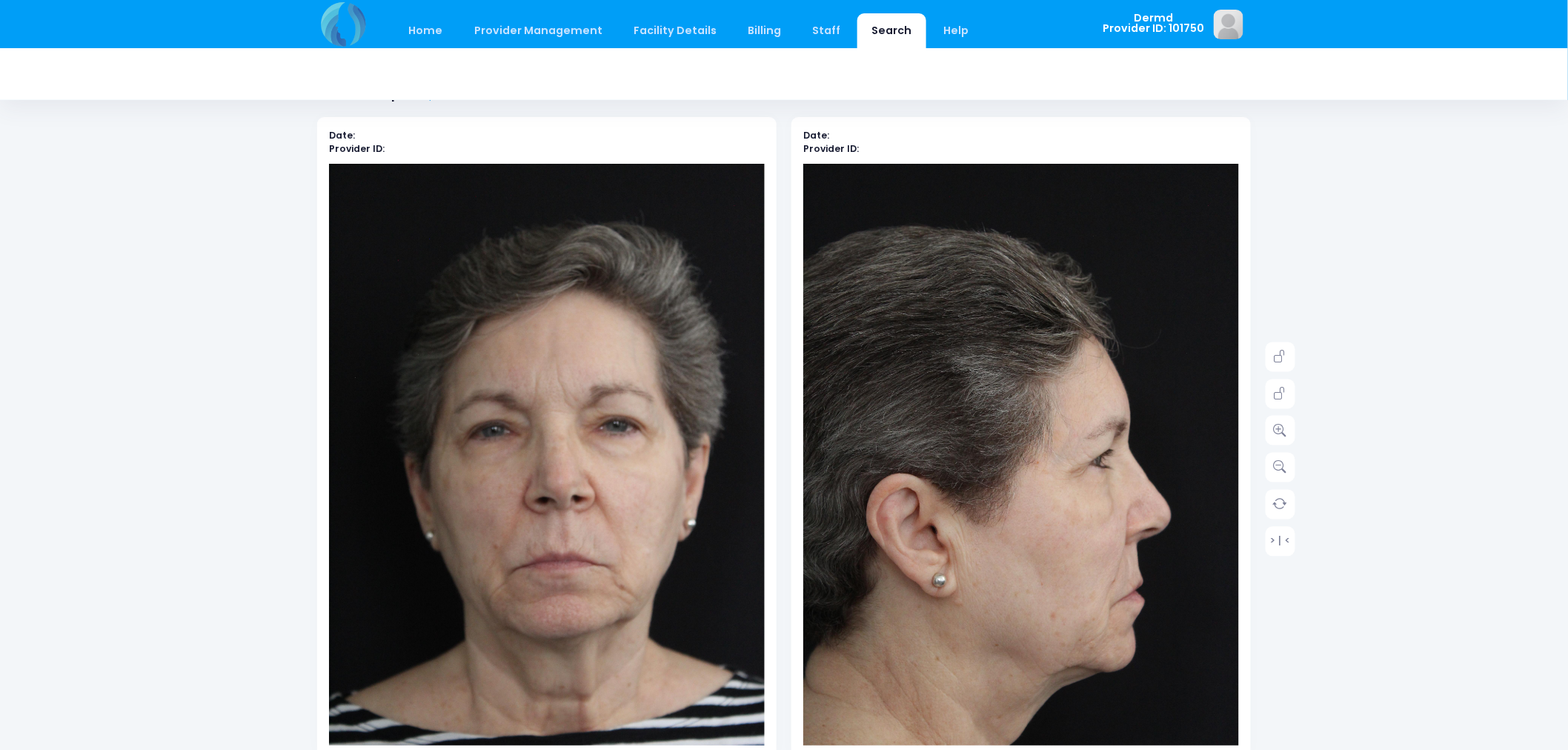
click at [886, 34] on link "Search" at bounding box center [892, 30] width 69 height 34
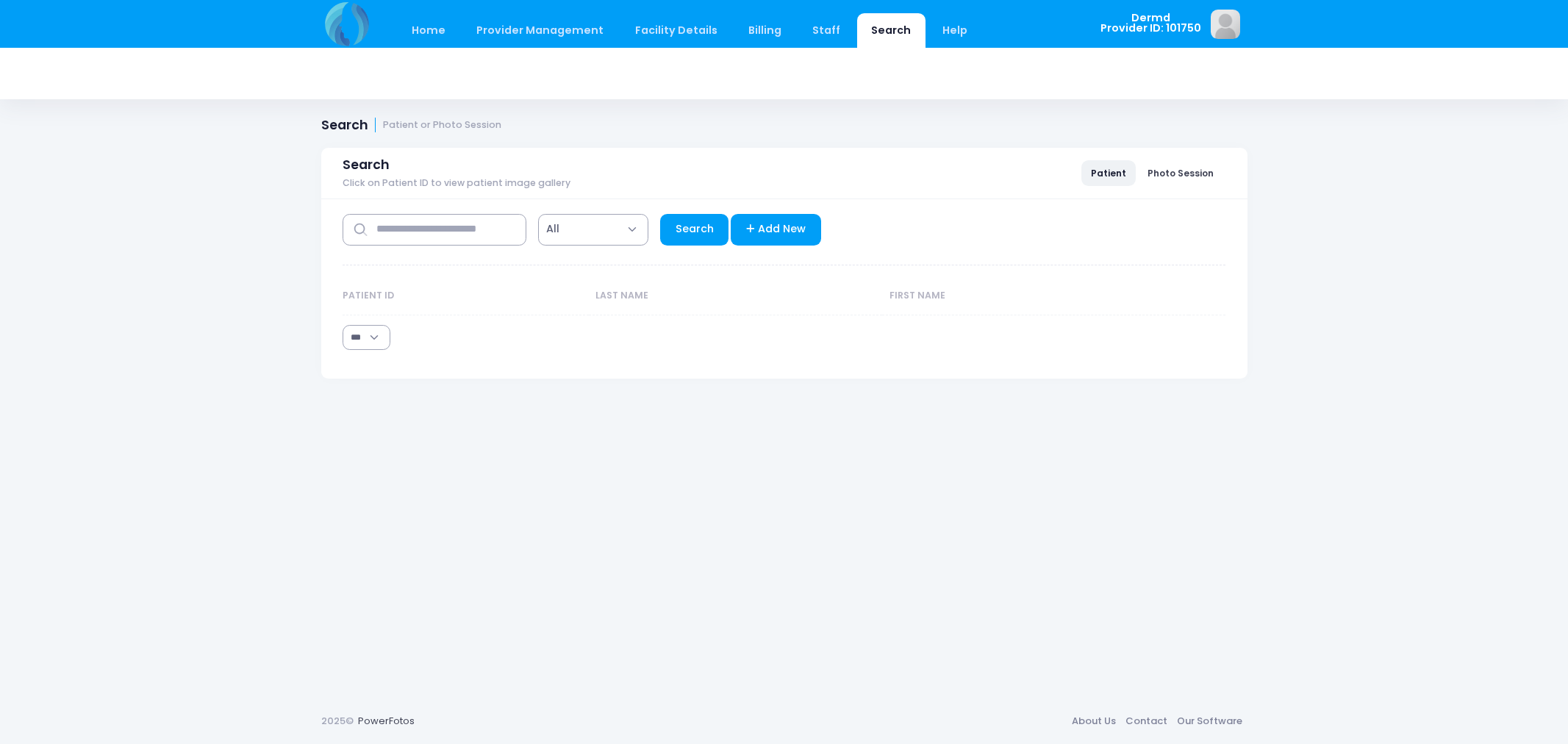
select select "***"
click at [517, 228] on input "text" at bounding box center [434, 230] width 184 height 32
type input "******"
click at [689, 234] on link "Search" at bounding box center [695, 230] width 68 height 32
select select "***"
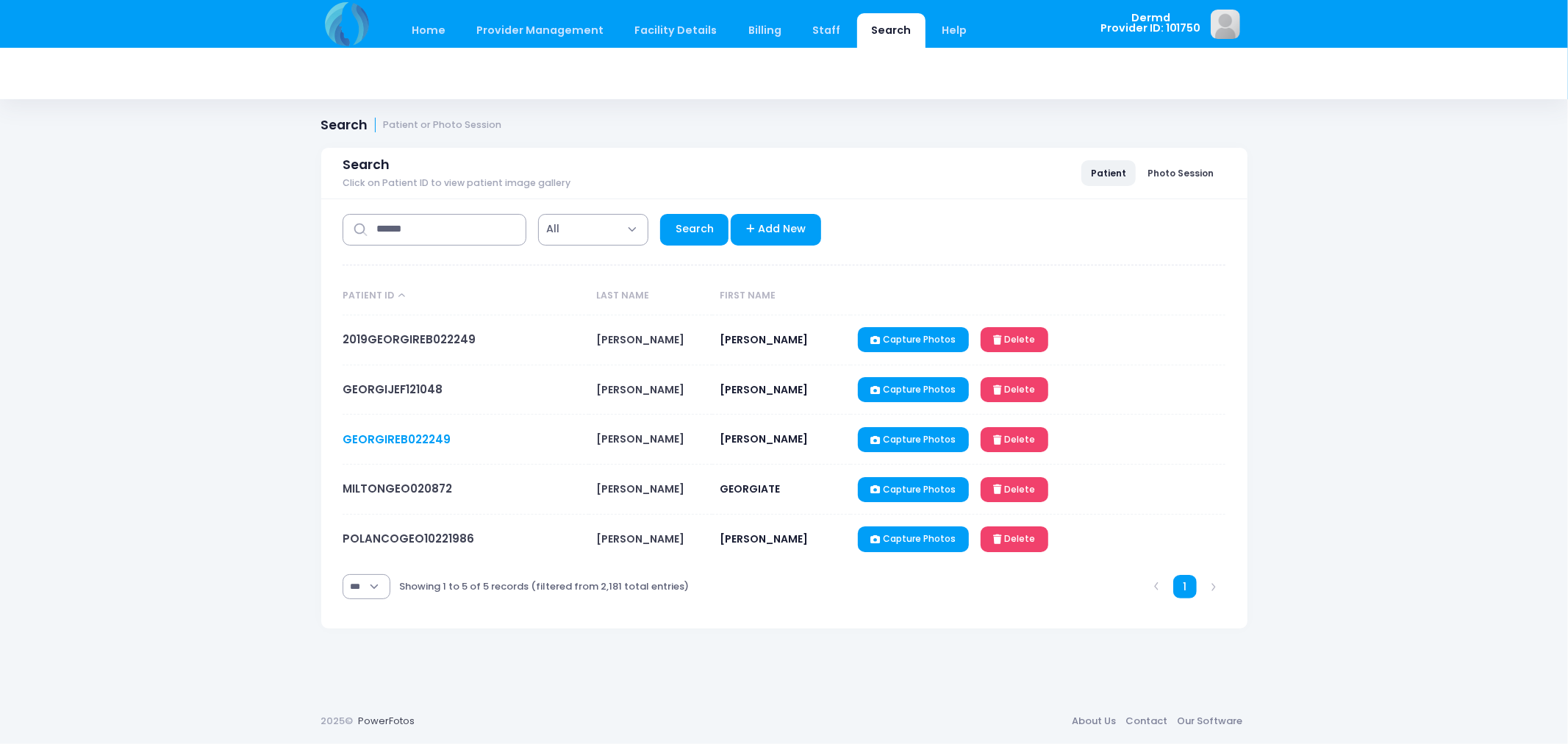
click at [409, 436] on link "GEORGIREB022249" at bounding box center [396, 440] width 108 height 16
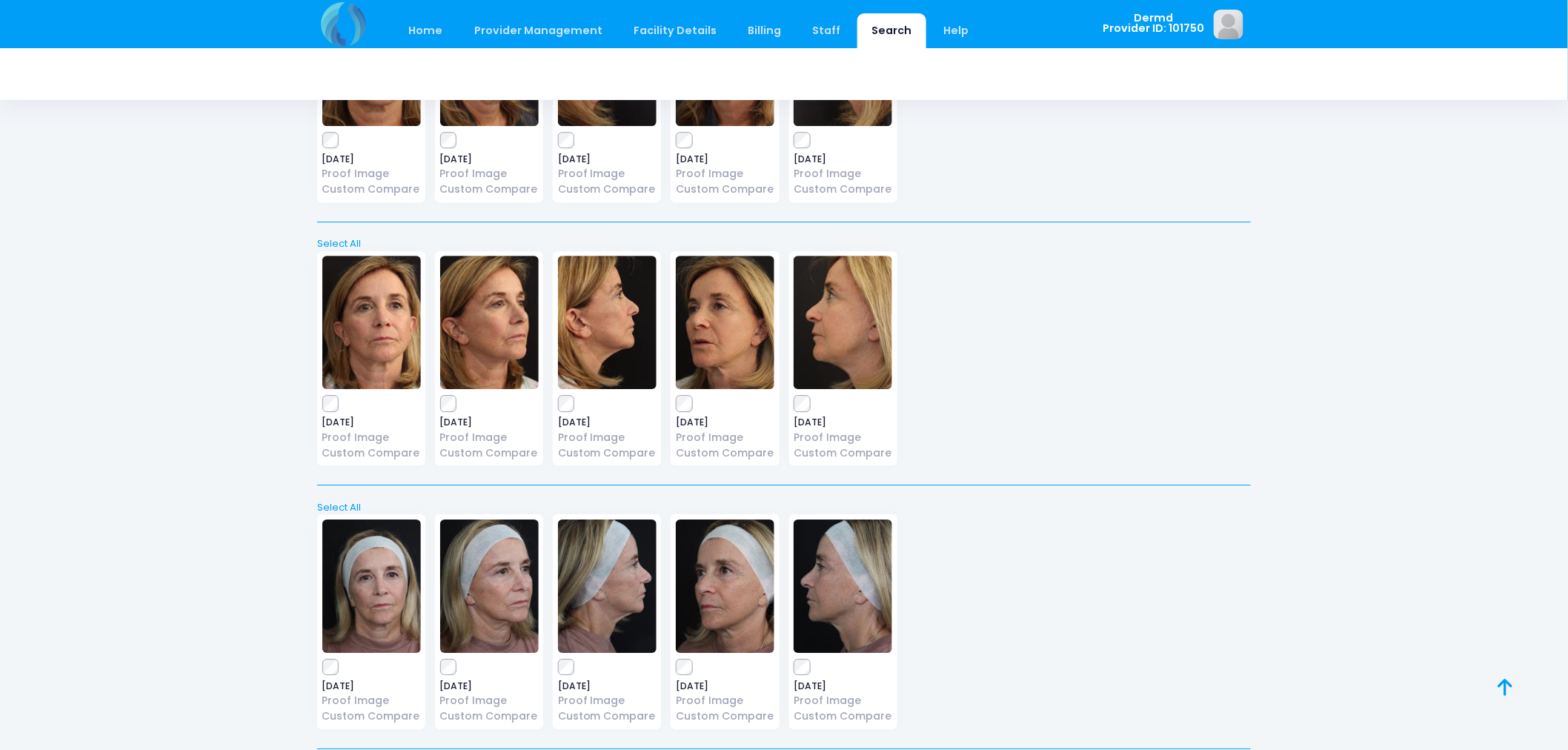
scroll to position [20681, 0]
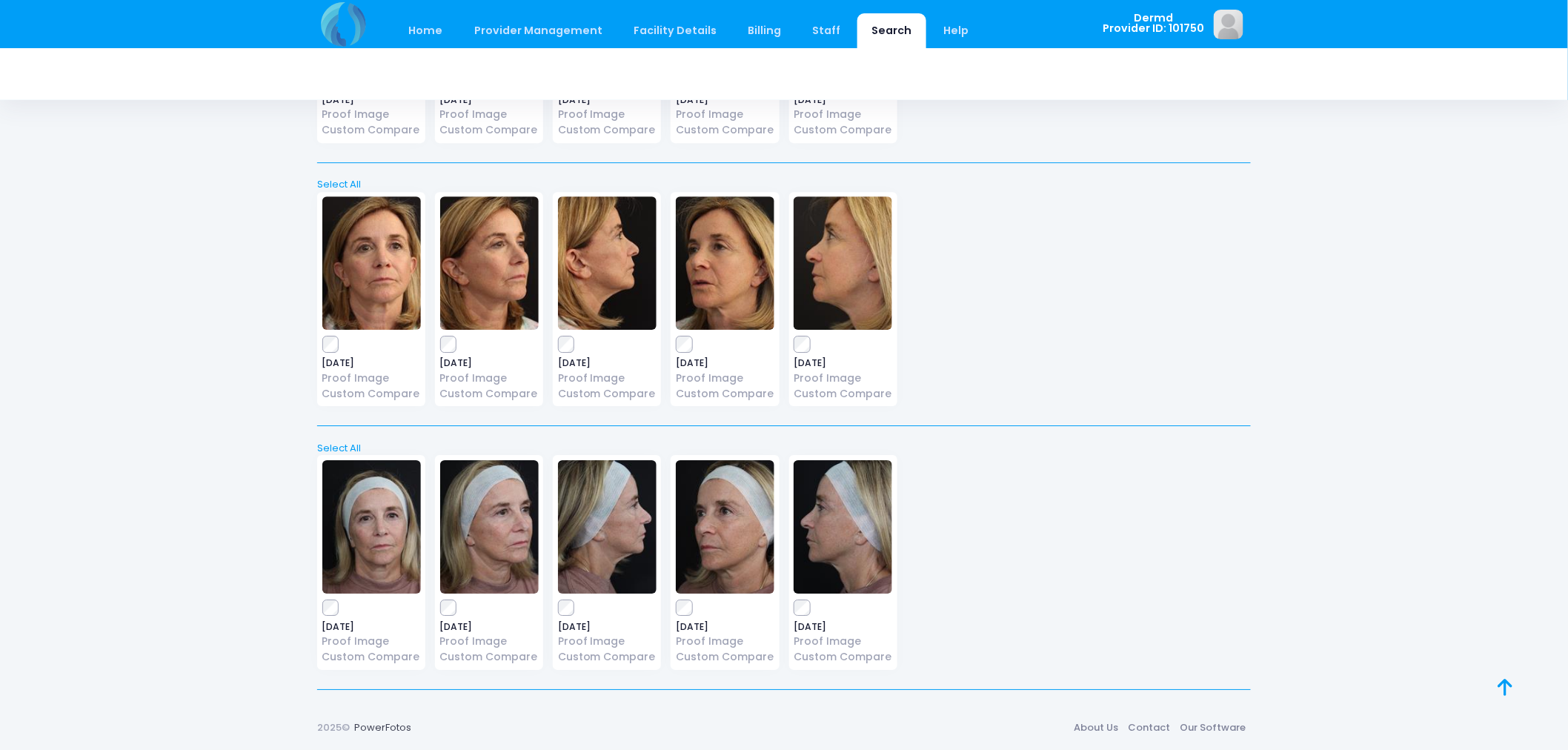
click at [376, 502] on img at bounding box center [372, 527] width 99 height 133
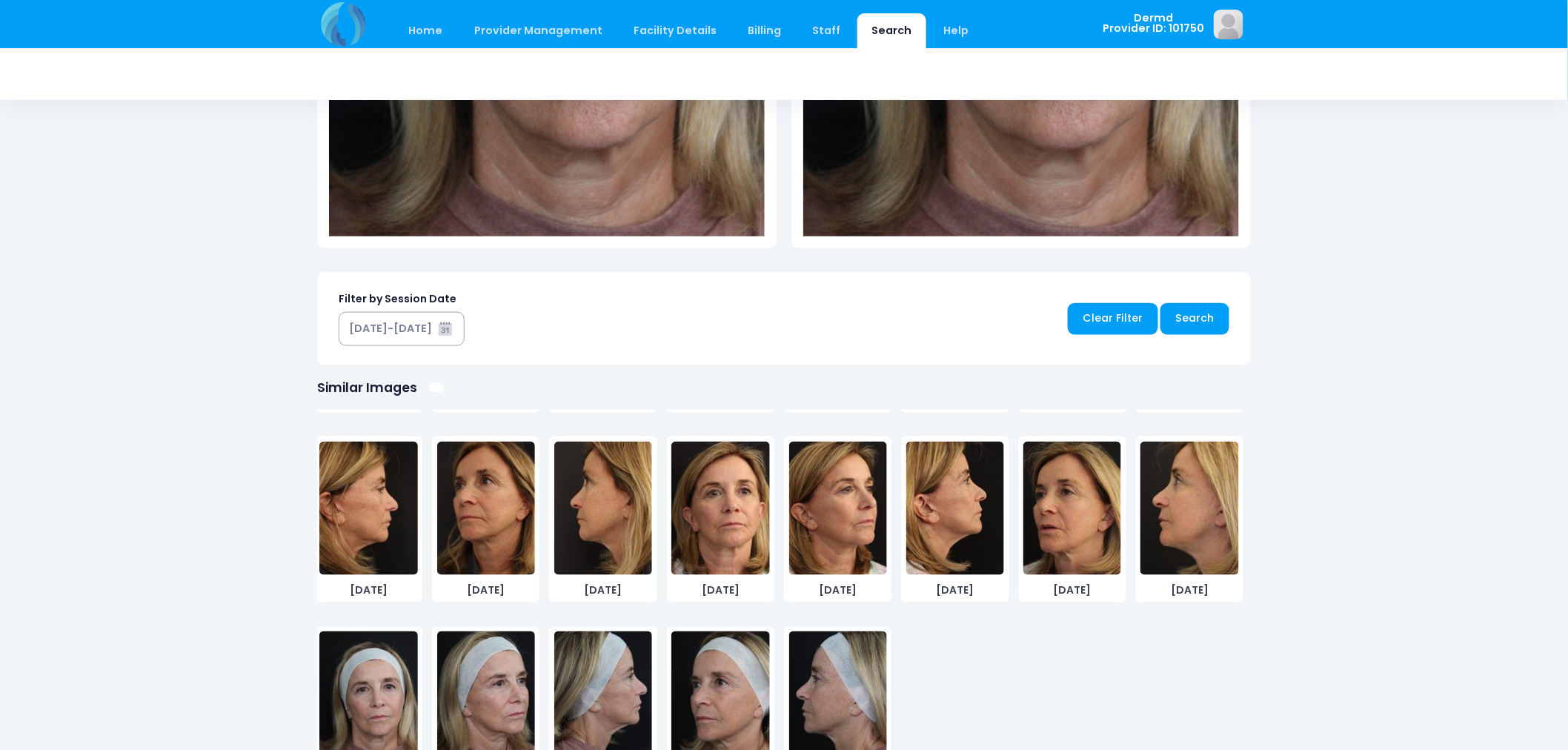
scroll to position [8754, 0]
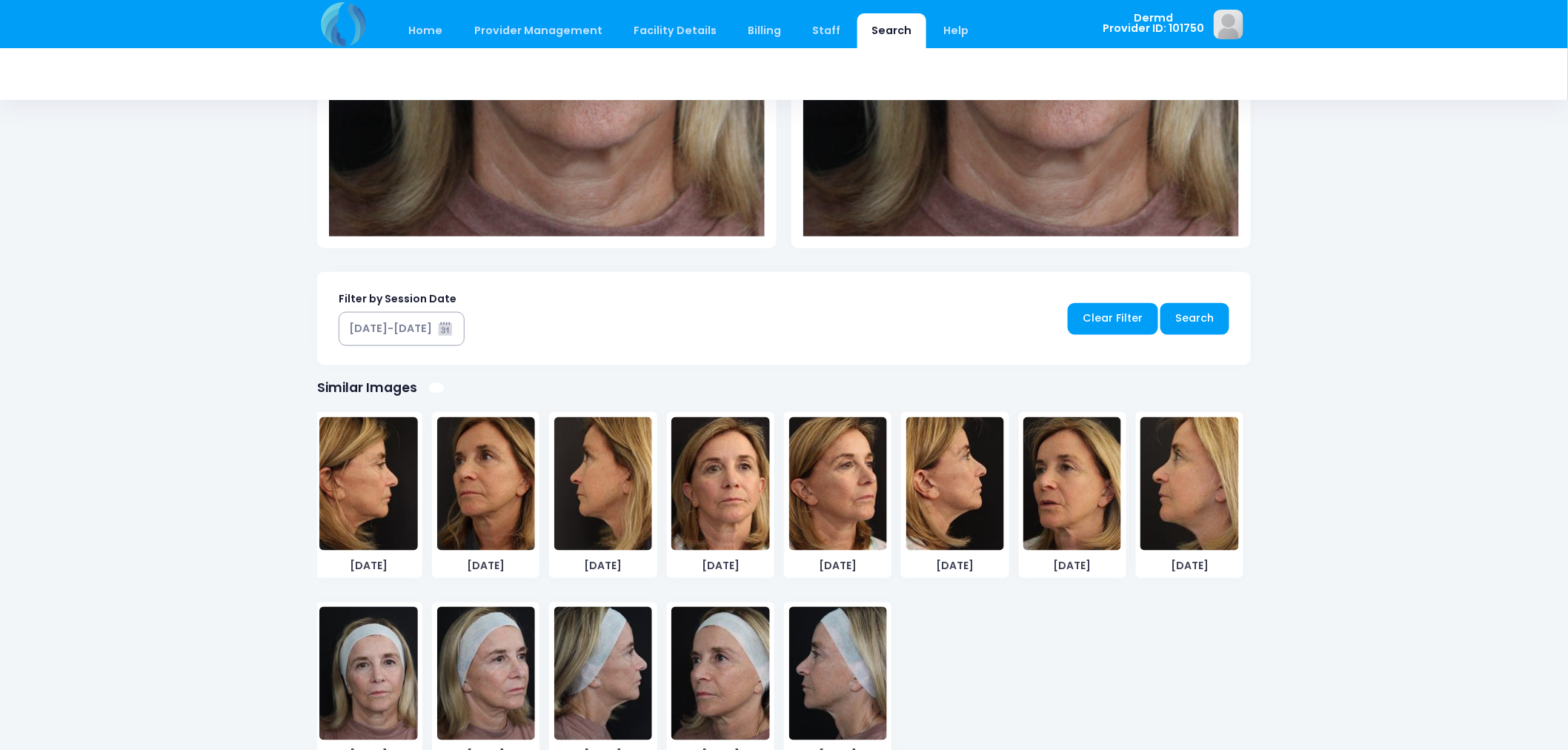
click at [619, 633] on img at bounding box center [603, 673] width 98 height 133
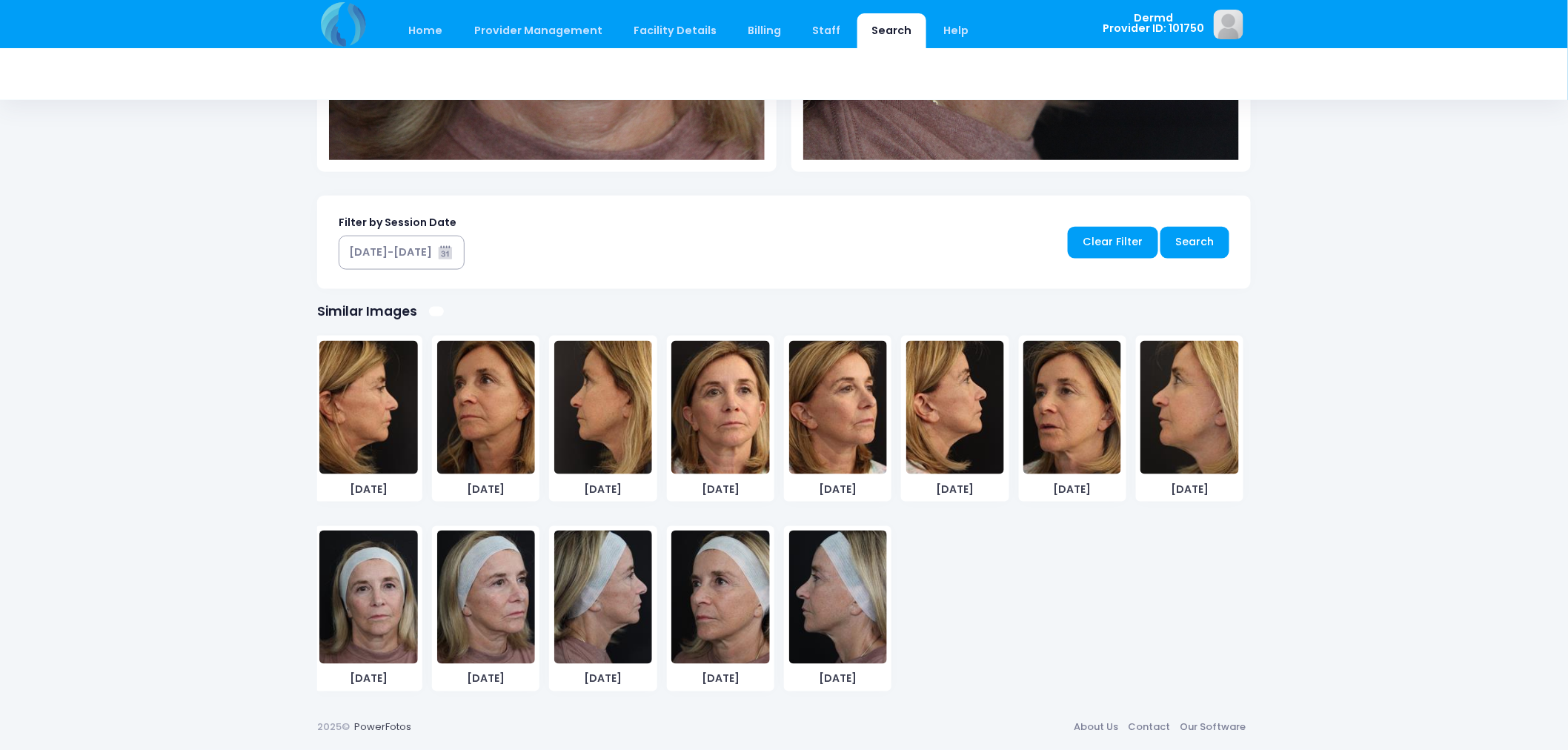
click at [728, 595] on img at bounding box center [720, 597] width 98 height 133
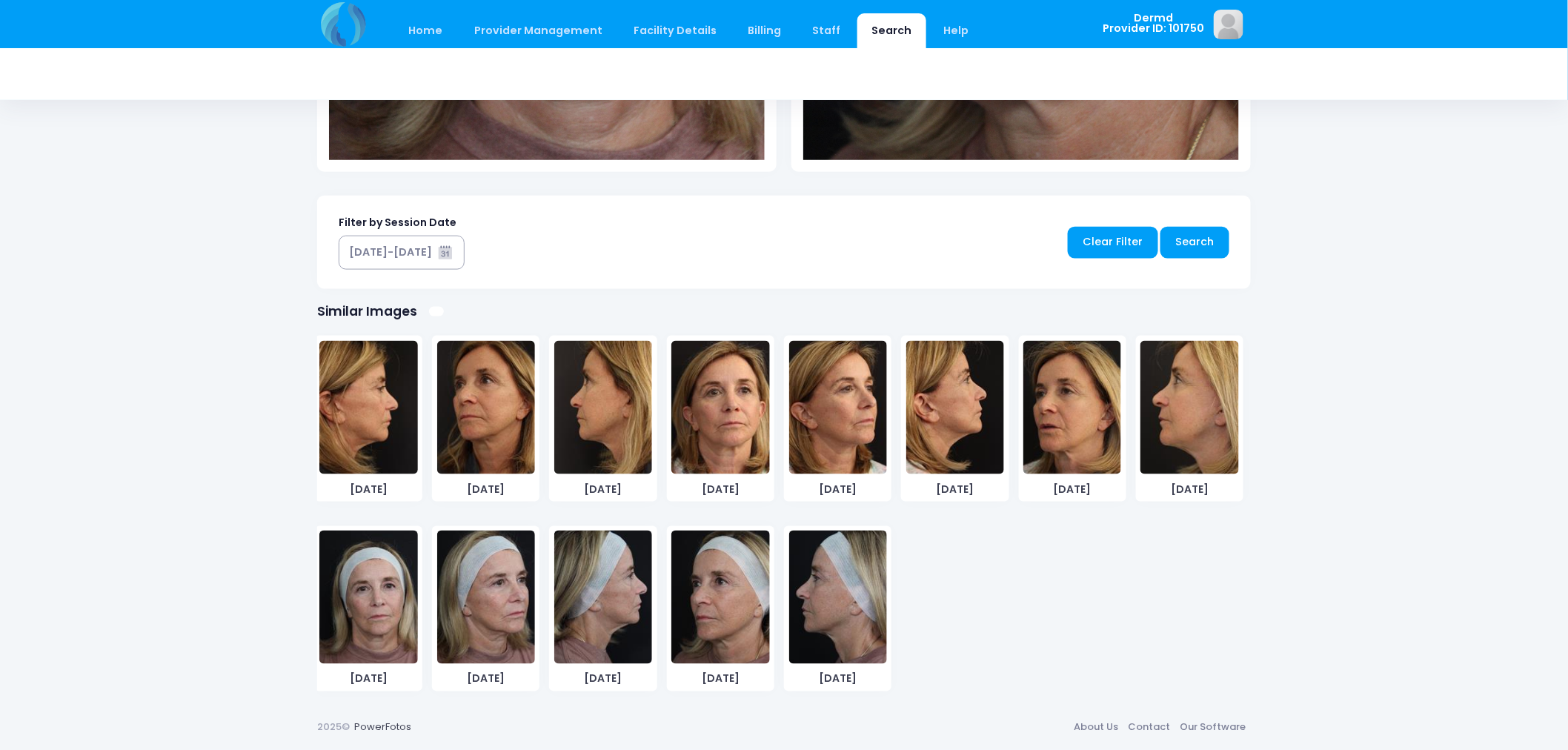
click at [837, 634] on img at bounding box center [838, 597] width 98 height 133
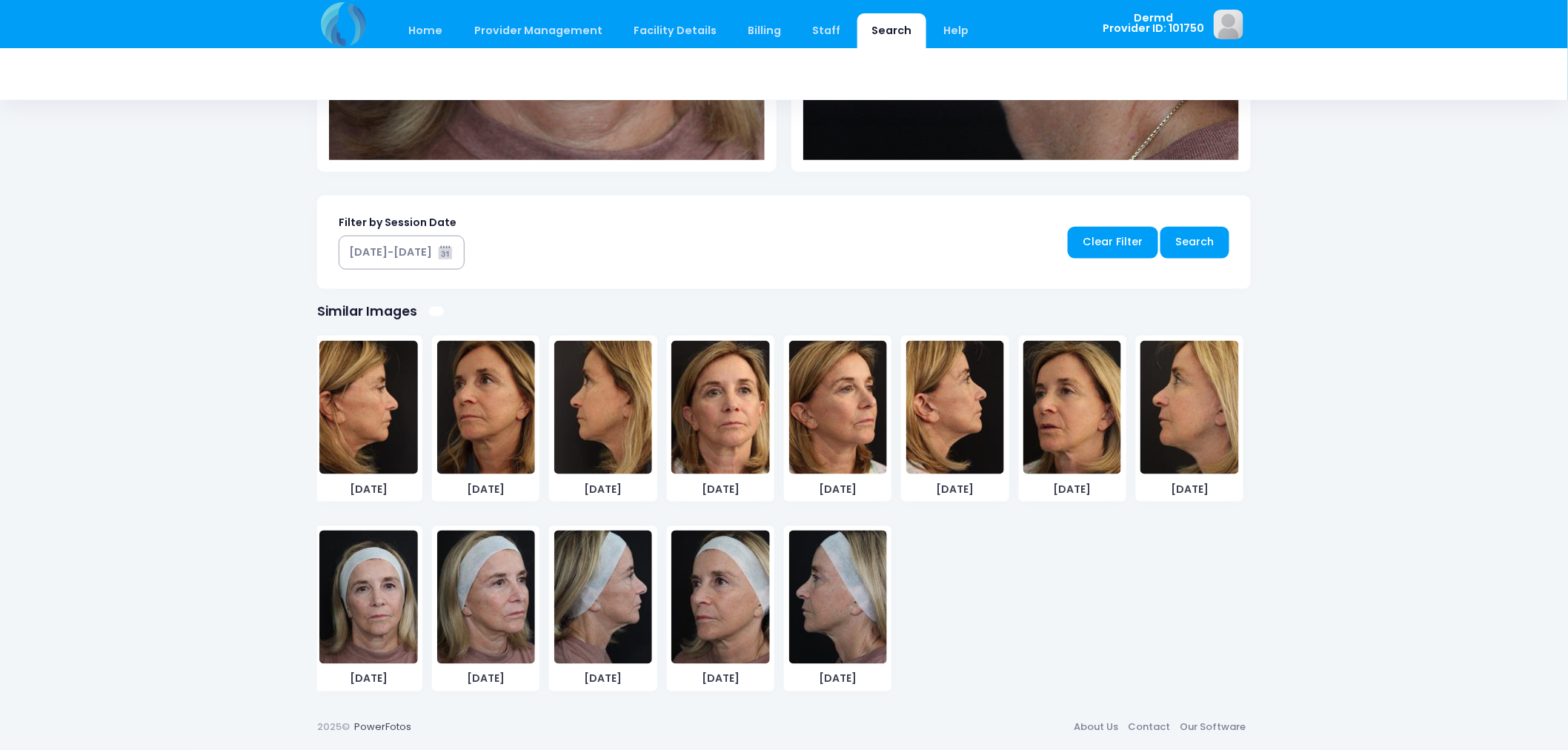
click at [517, 602] on img at bounding box center [486, 597] width 98 height 133
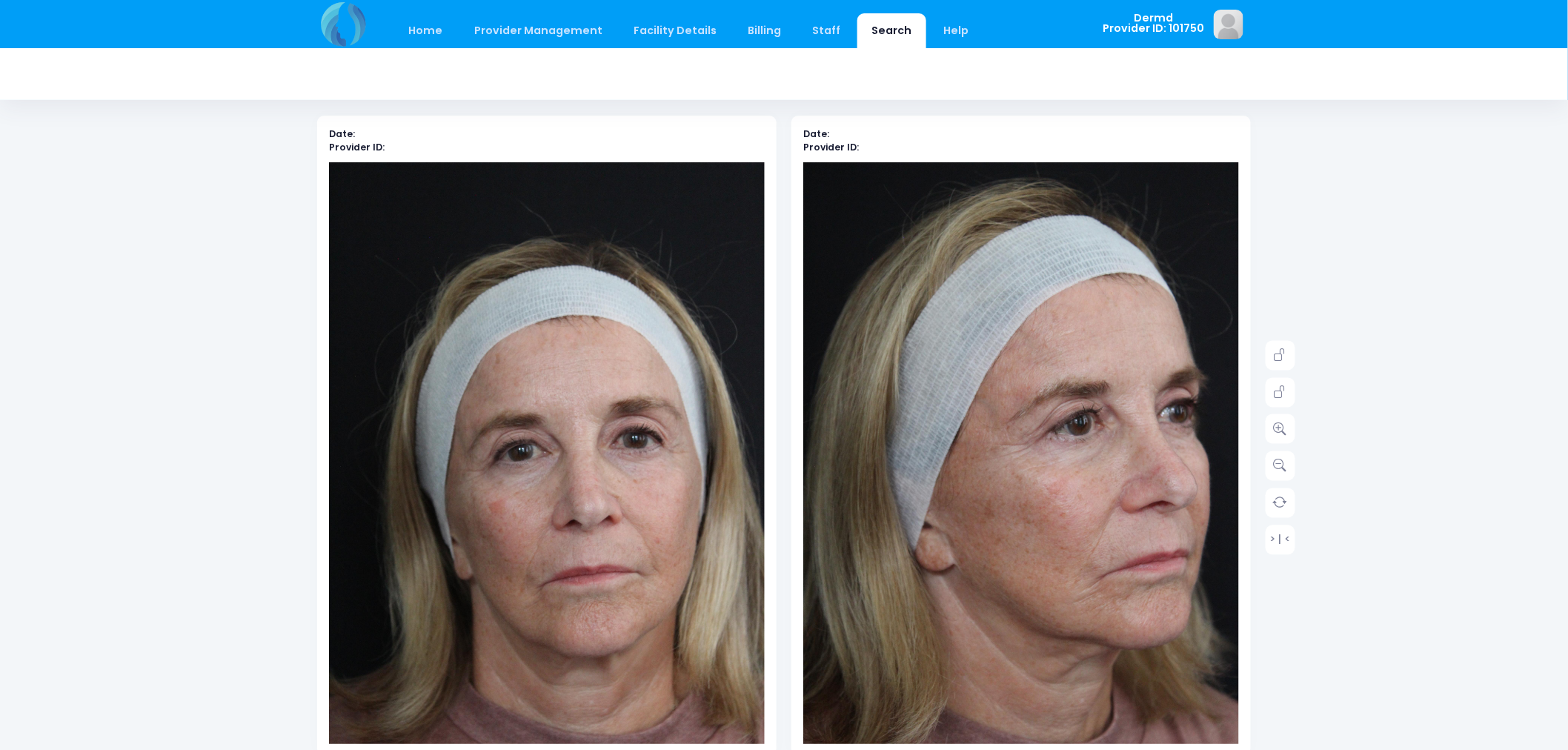
scroll to position [67, 0]
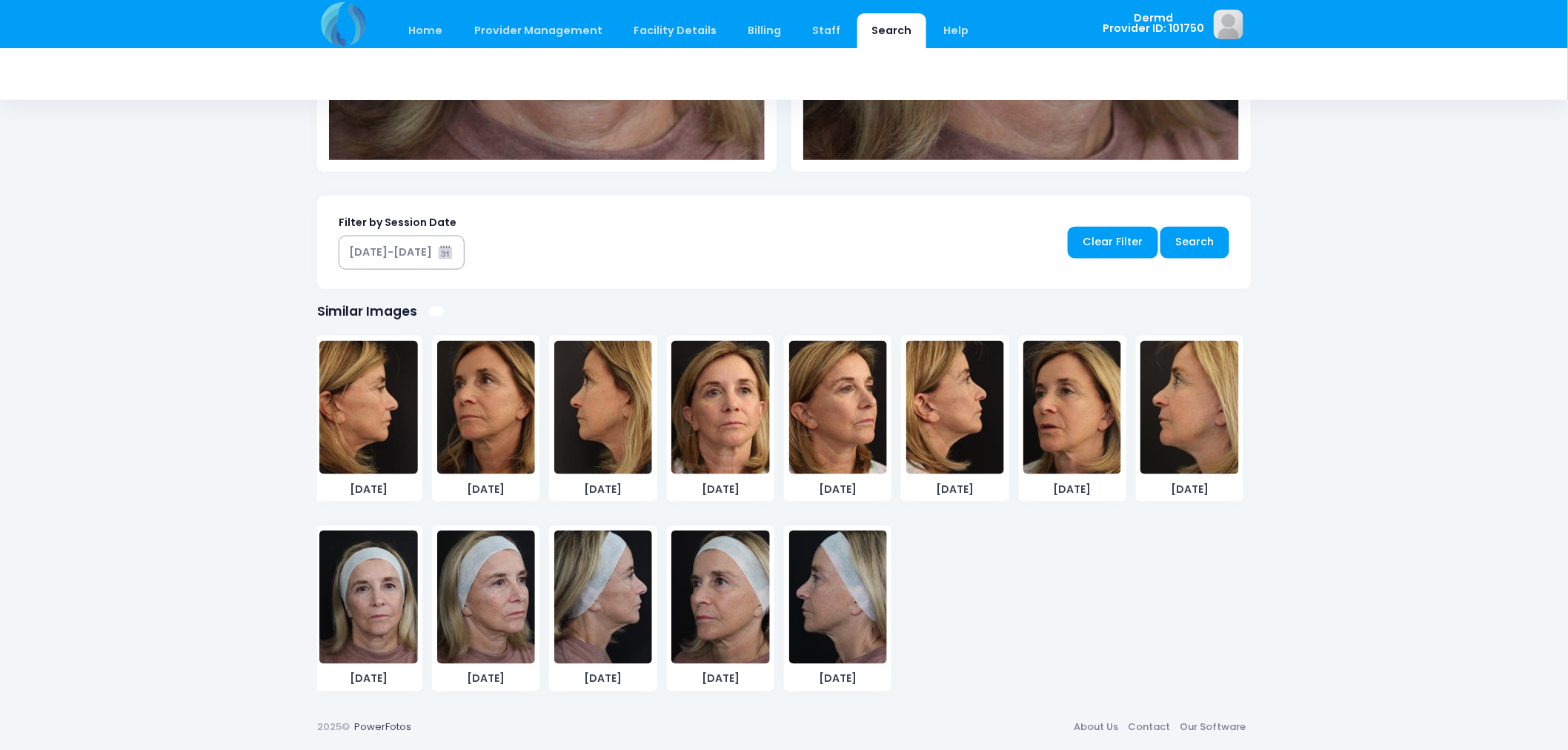
click at [638, 612] on img at bounding box center [603, 597] width 98 height 133
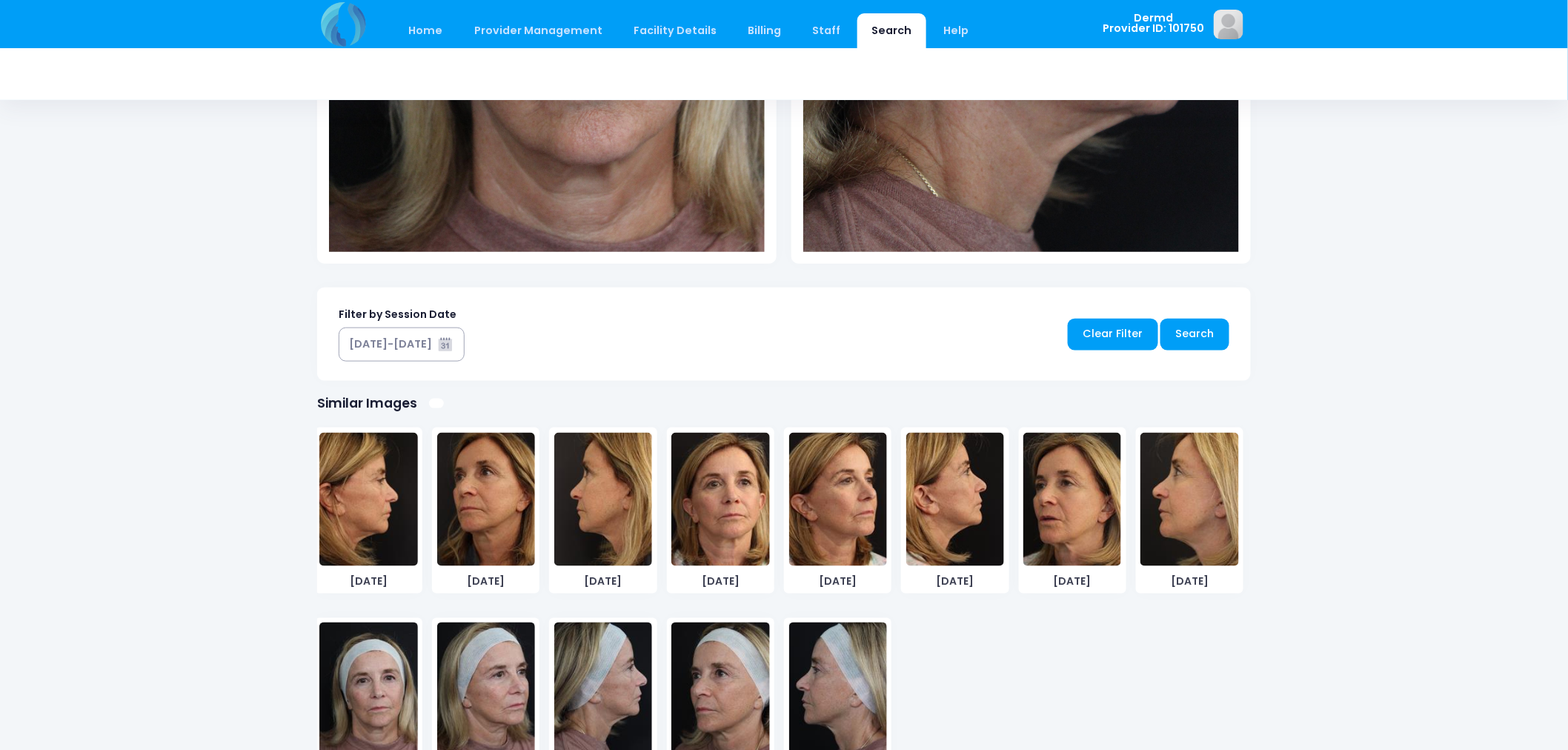
click at [714, 656] on img at bounding box center [720, 689] width 98 height 133
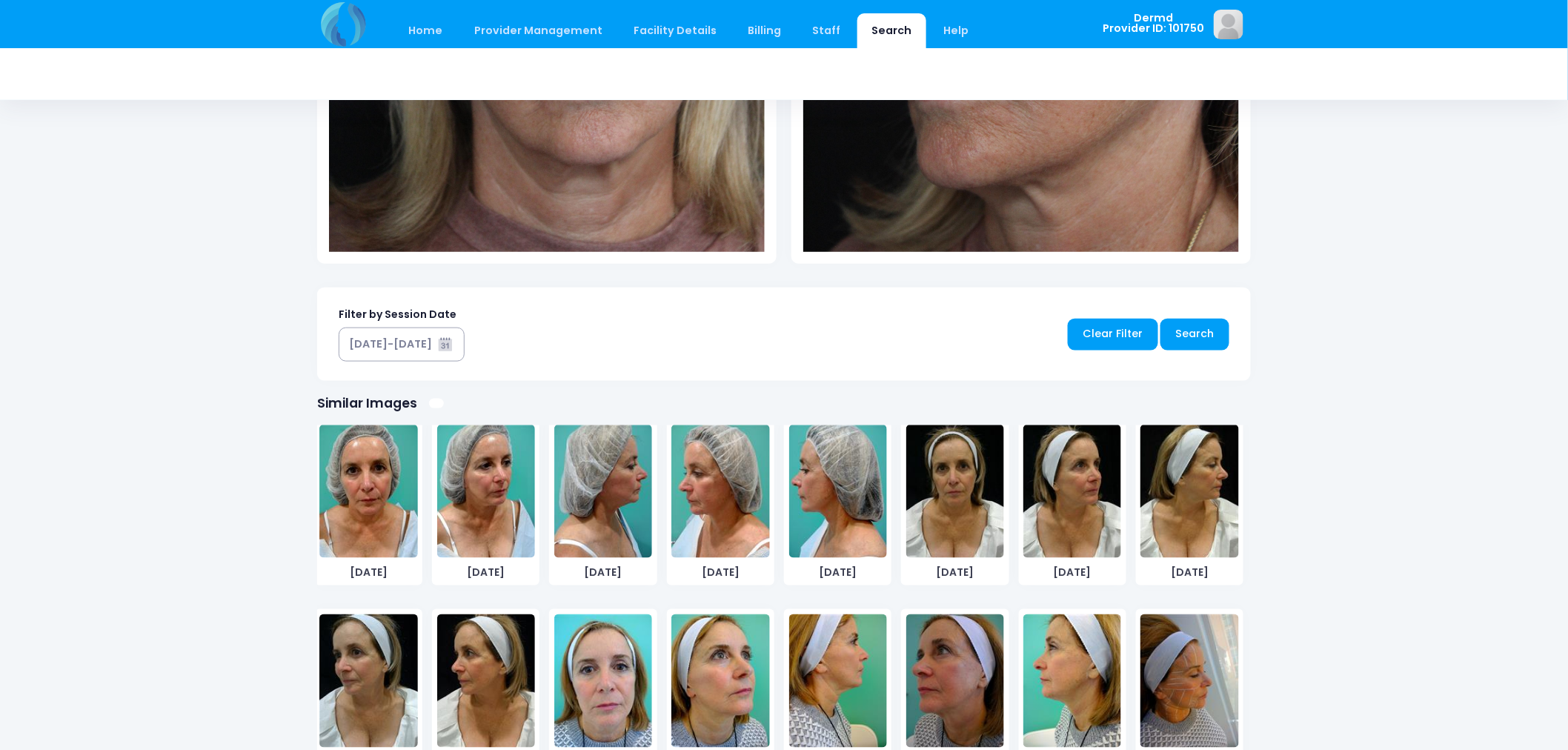
scroll to position [0, 0]
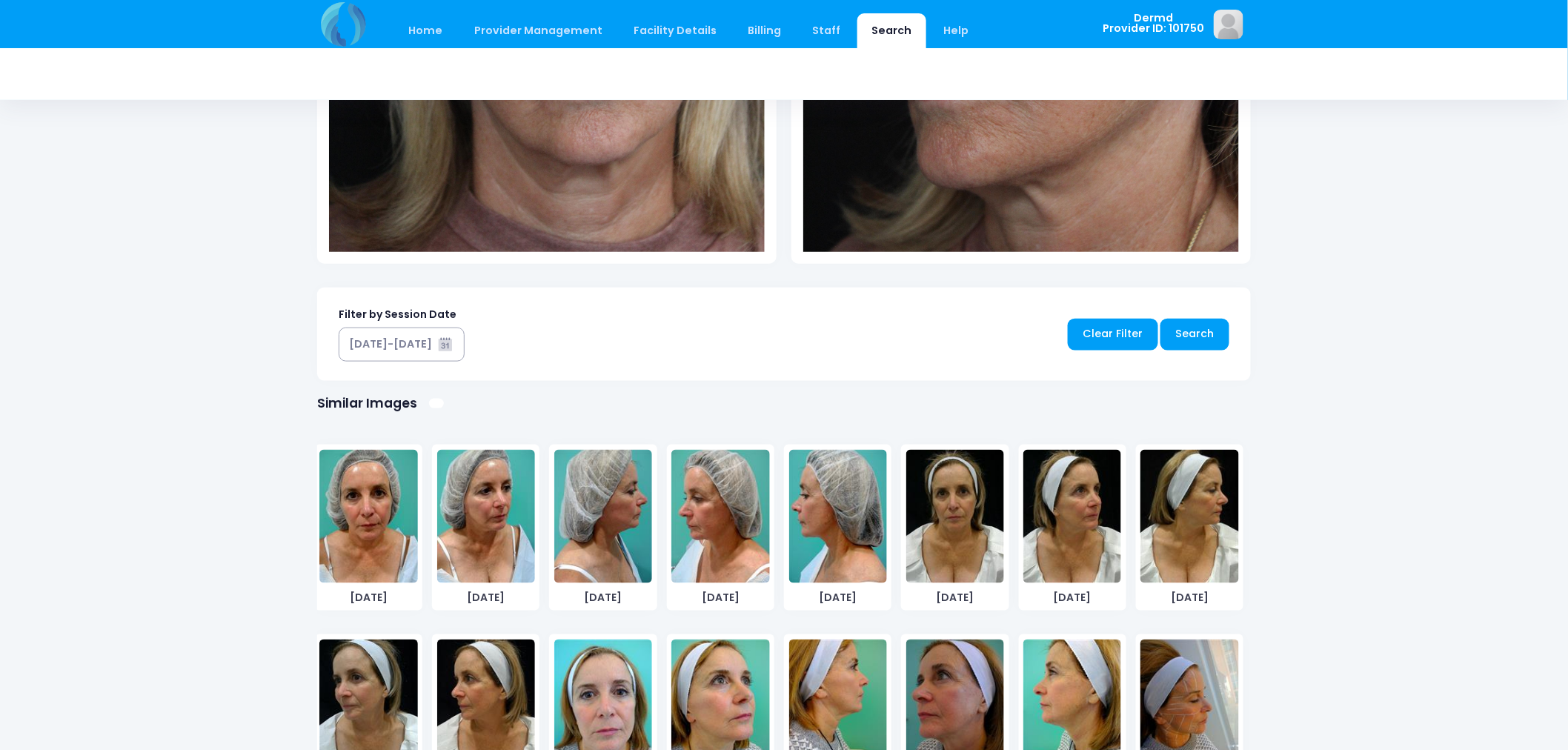
click at [372, 514] on img at bounding box center [368, 516] width 98 height 133
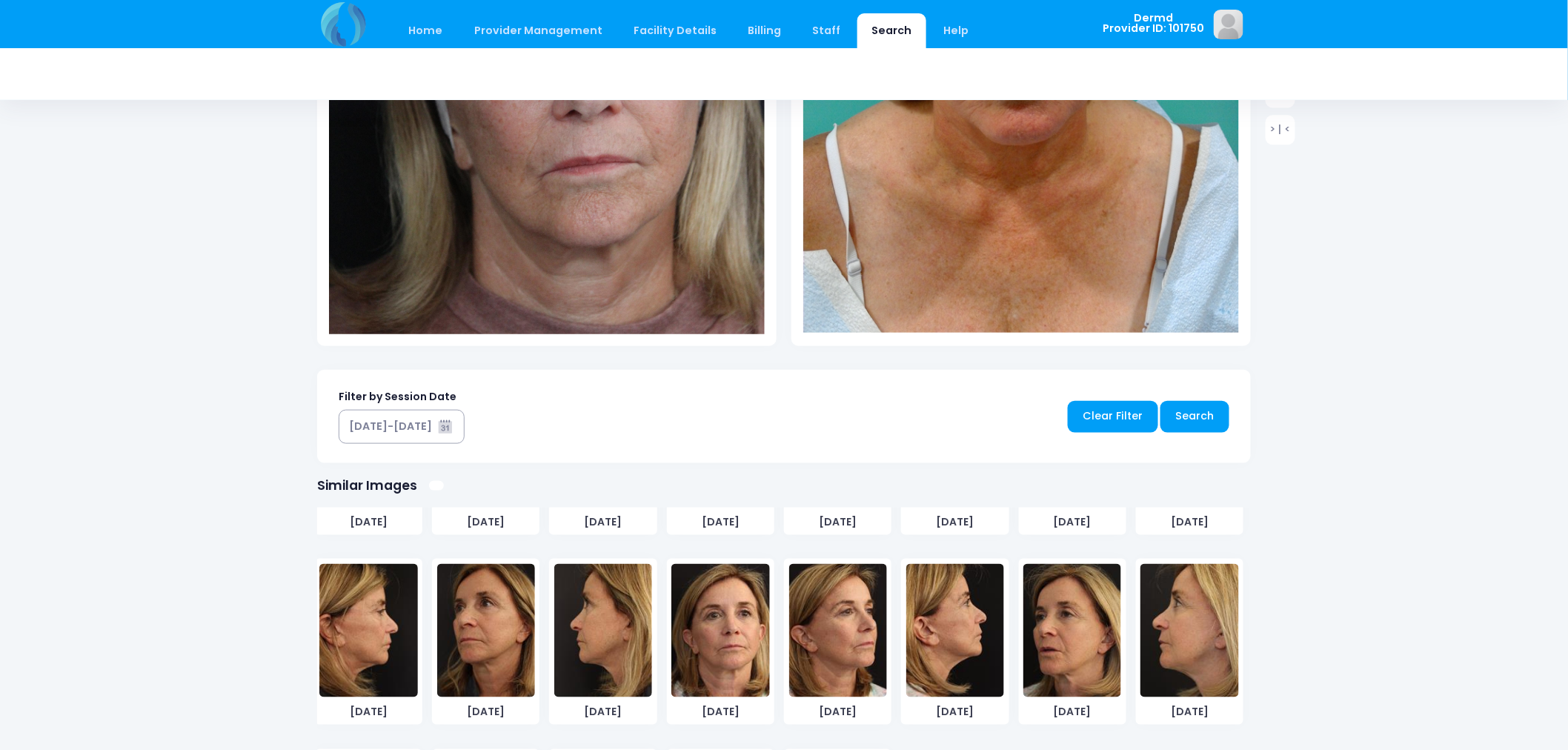
scroll to position [8754, 0]
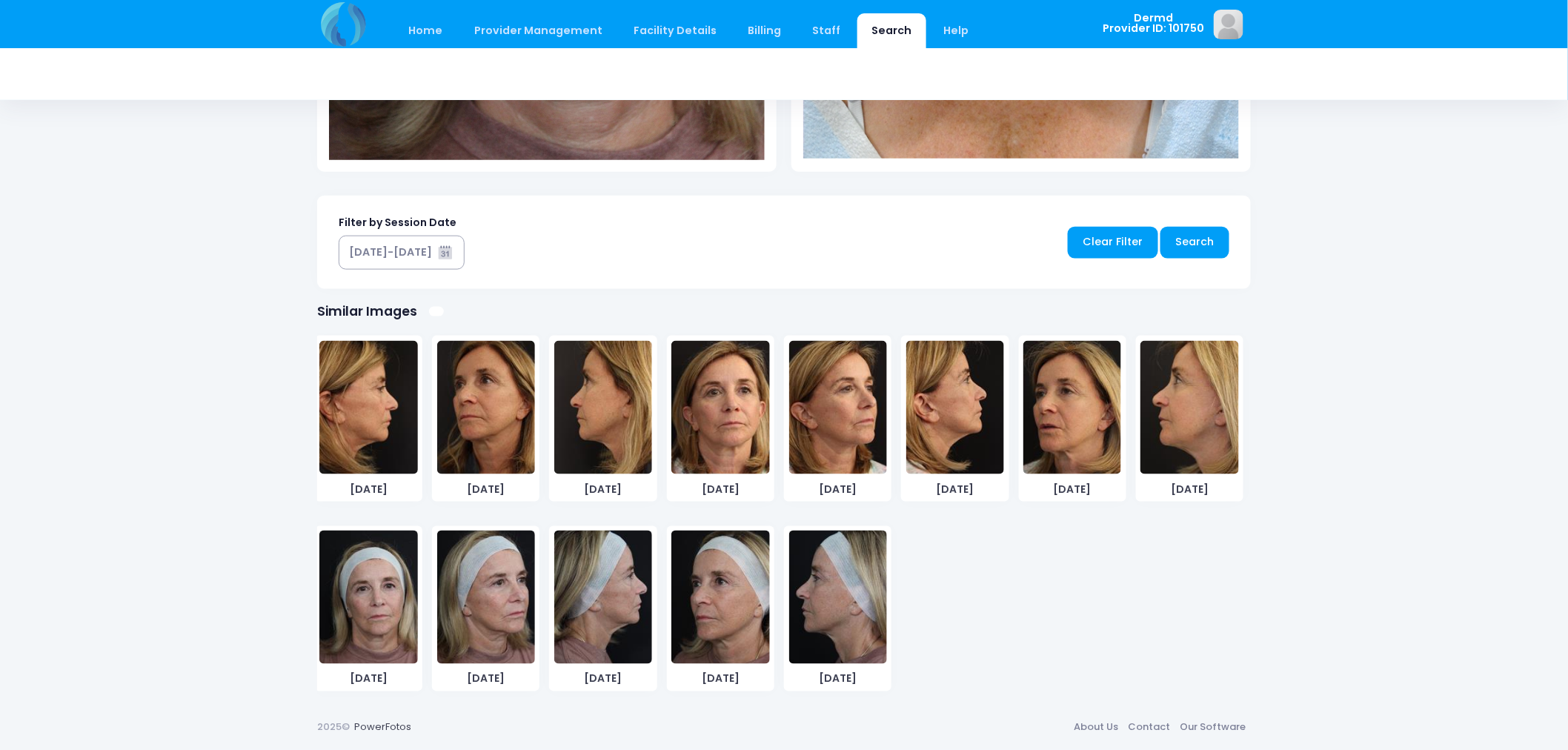
click at [841, 613] on img at bounding box center [838, 597] width 98 height 133
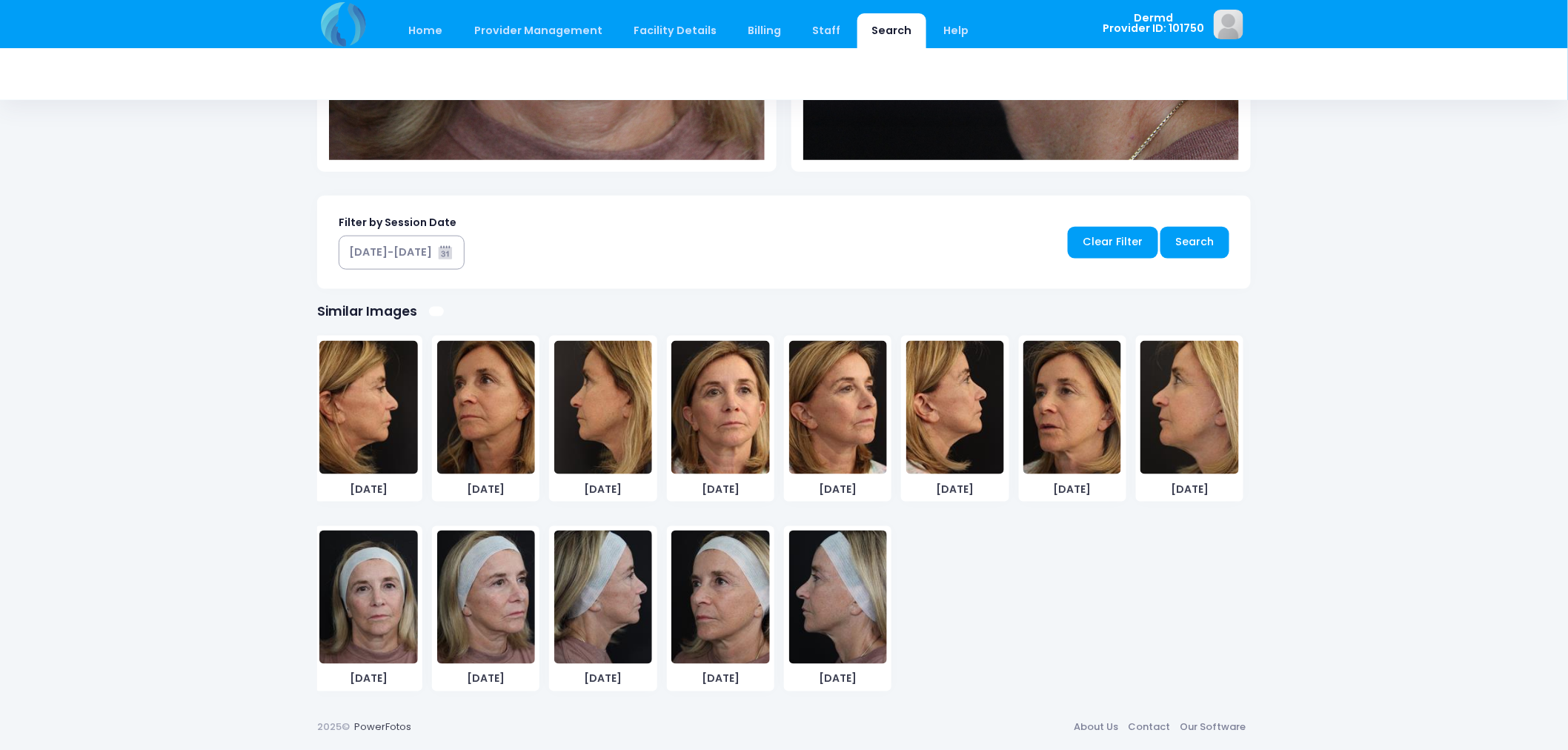
click at [708, 587] on img at bounding box center [720, 597] width 98 height 133
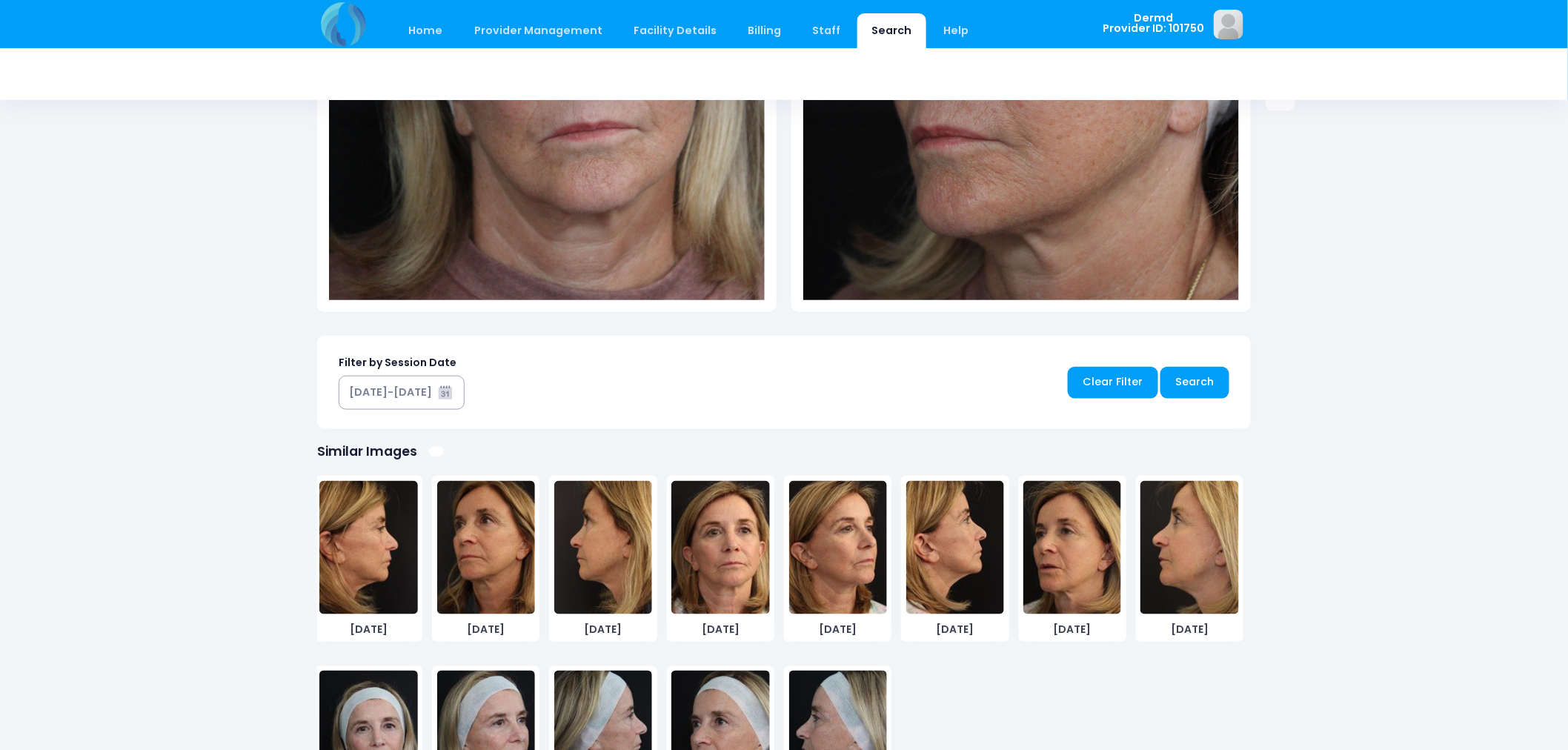
scroll to position [653, 0]
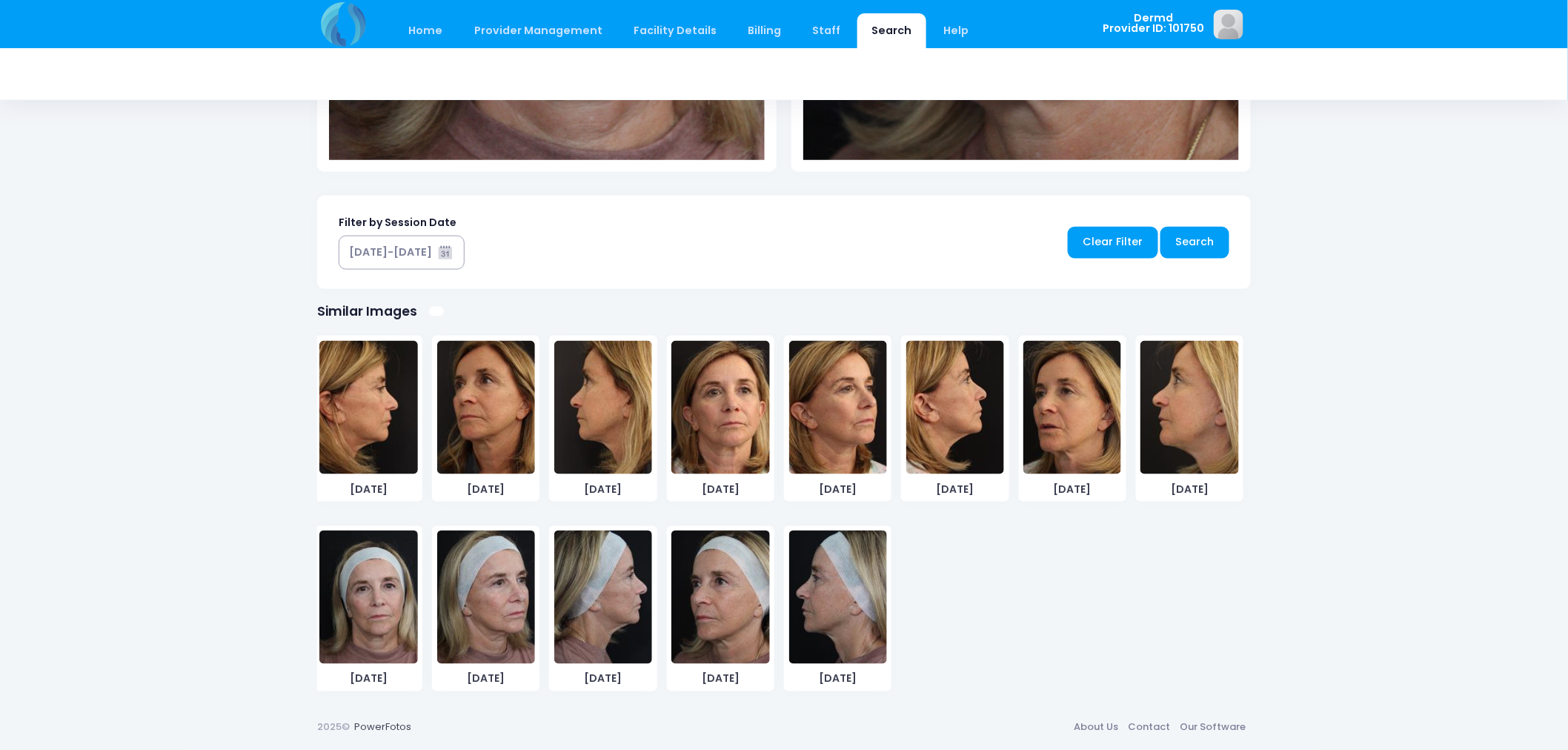
click at [372, 588] on img at bounding box center [368, 597] width 98 height 133
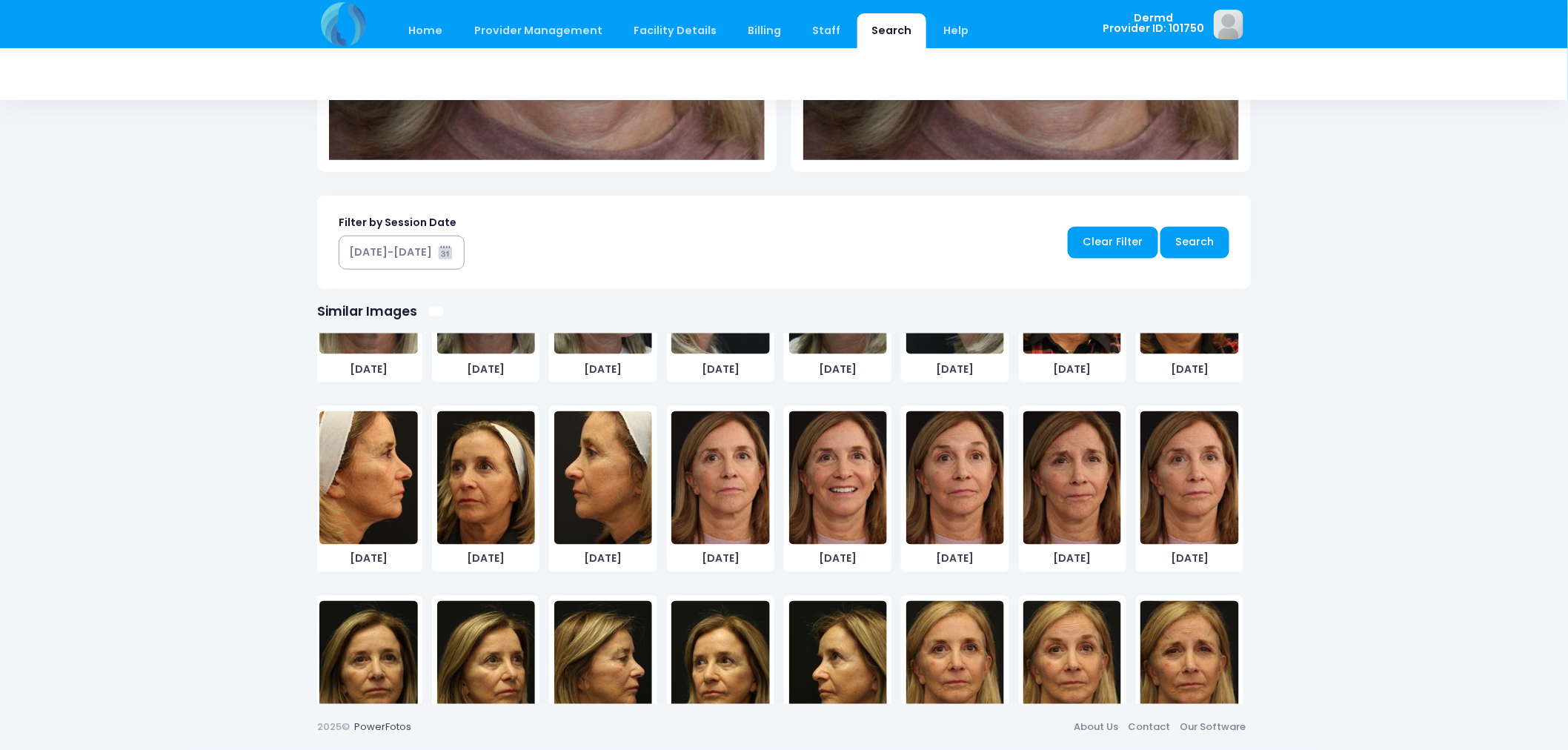
scroll to position [7025, 0]
